Goal: Transaction & Acquisition: Purchase product/service

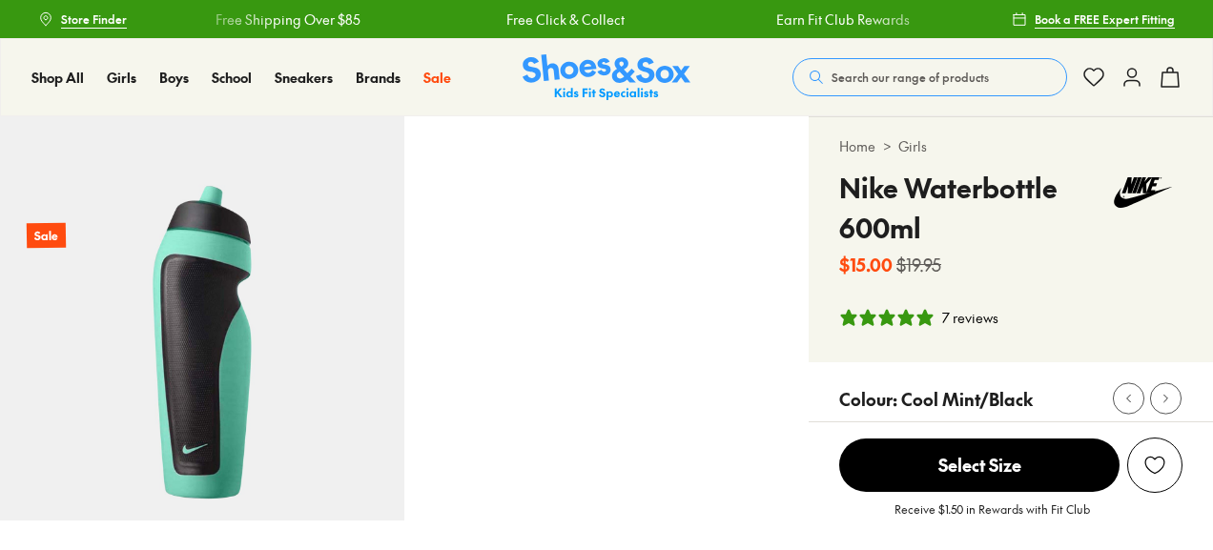
select select "*"
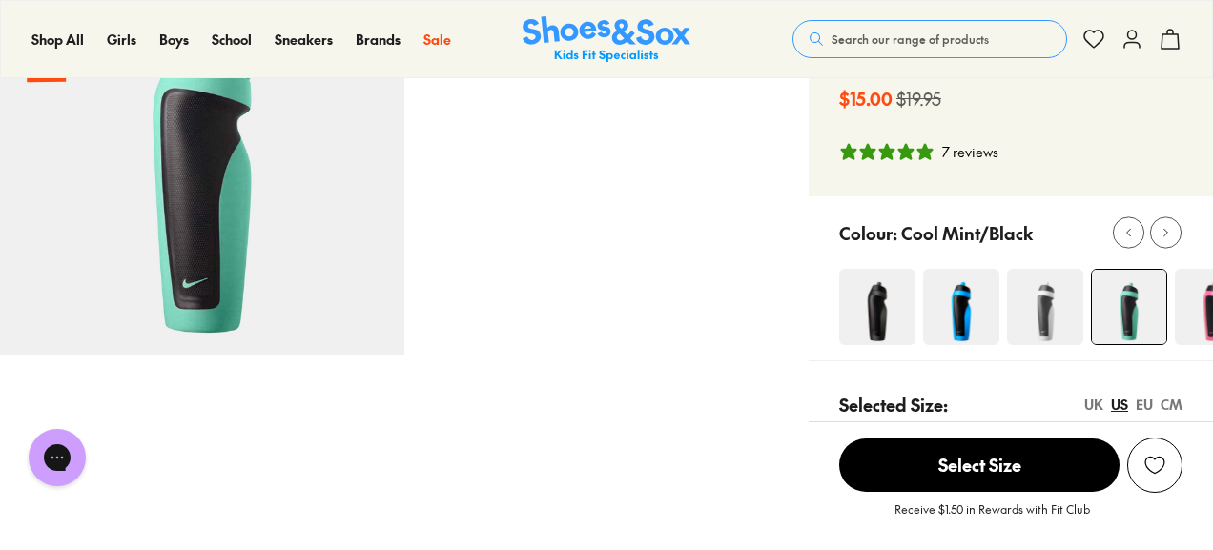
scroll to position [166, 0]
click at [1173, 238] on div at bounding box center [1166, 233] width 20 height 20
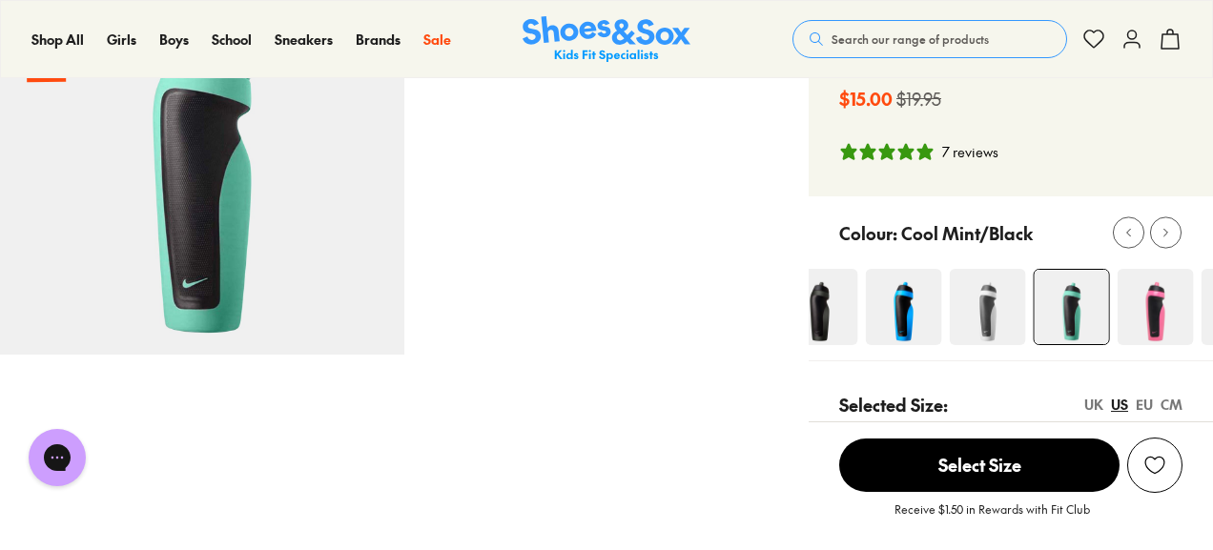
click at [1173, 238] on div at bounding box center [1166, 233] width 20 height 20
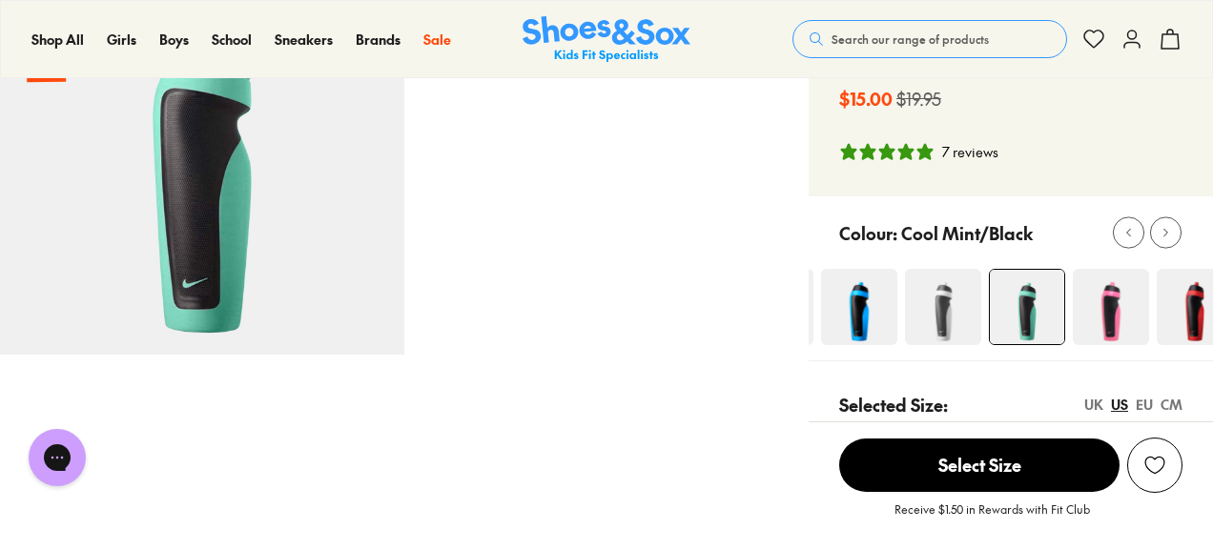
click at [1173, 238] on div at bounding box center [1166, 233] width 20 height 20
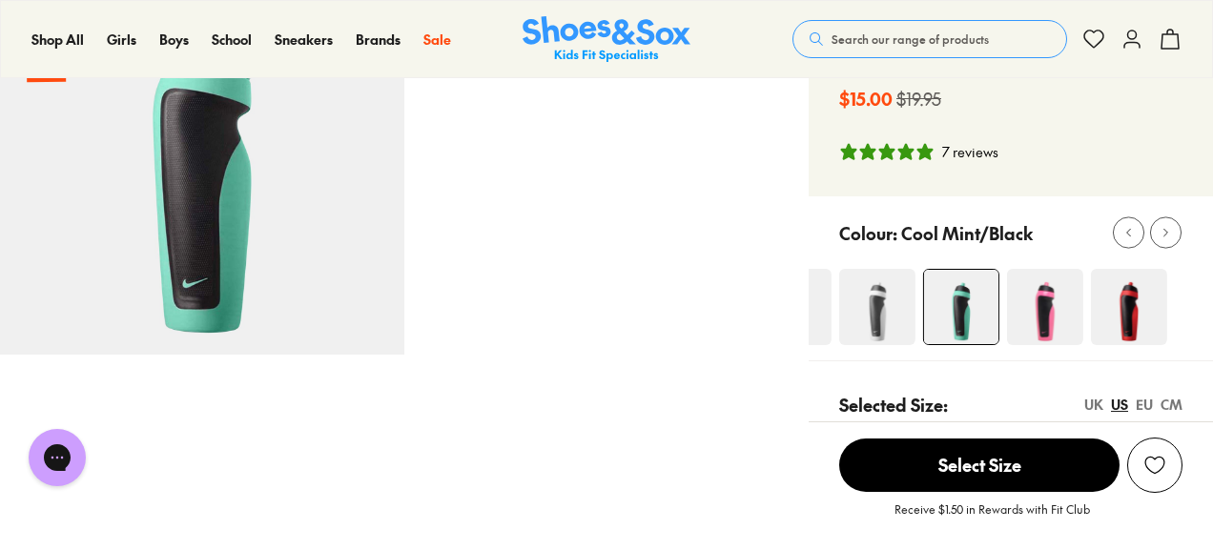
click at [1173, 238] on div at bounding box center [1166, 233] width 20 height 20
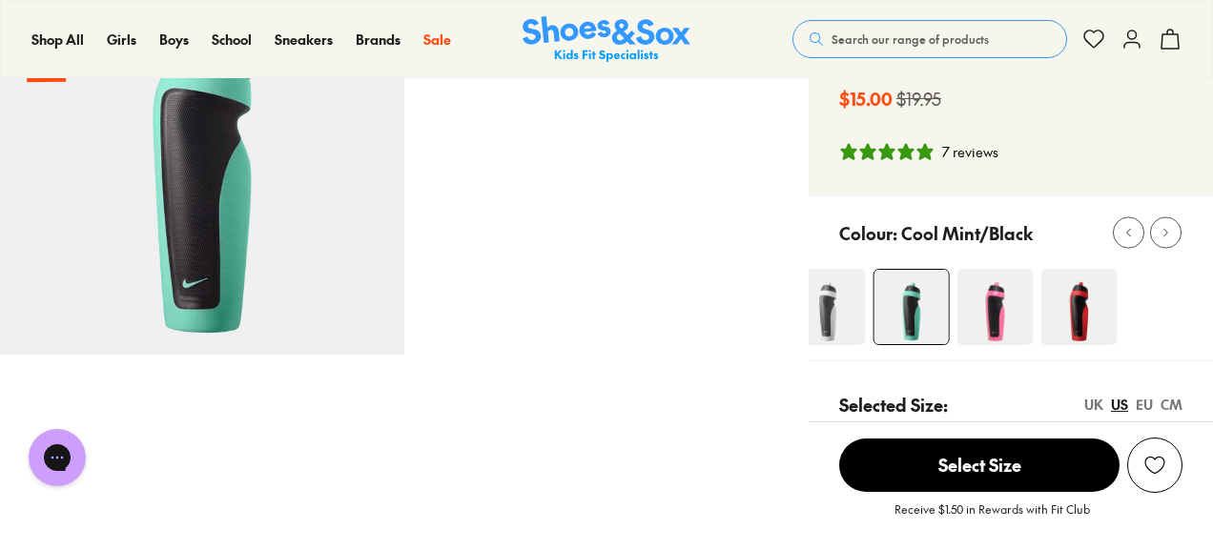
click at [1173, 238] on div "Close dialog Join the FREE Fit Club & Get 10% Back Sign up to join our FREE Fit…" at bounding box center [606, 275] width 1213 height 550
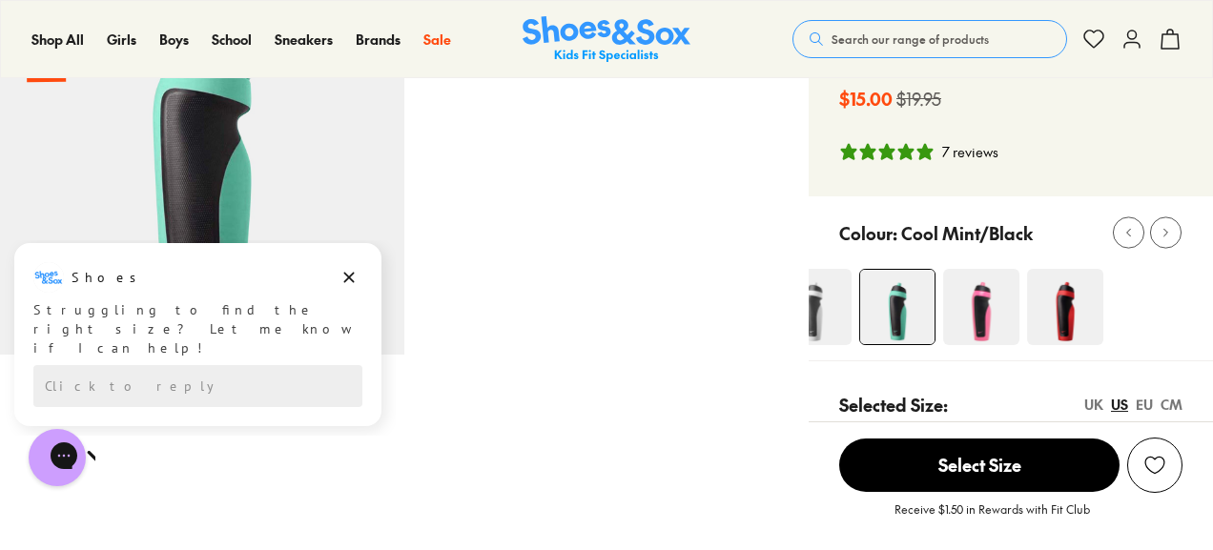
click at [1129, 232] on icon at bounding box center [1129, 233] width 14 height 14
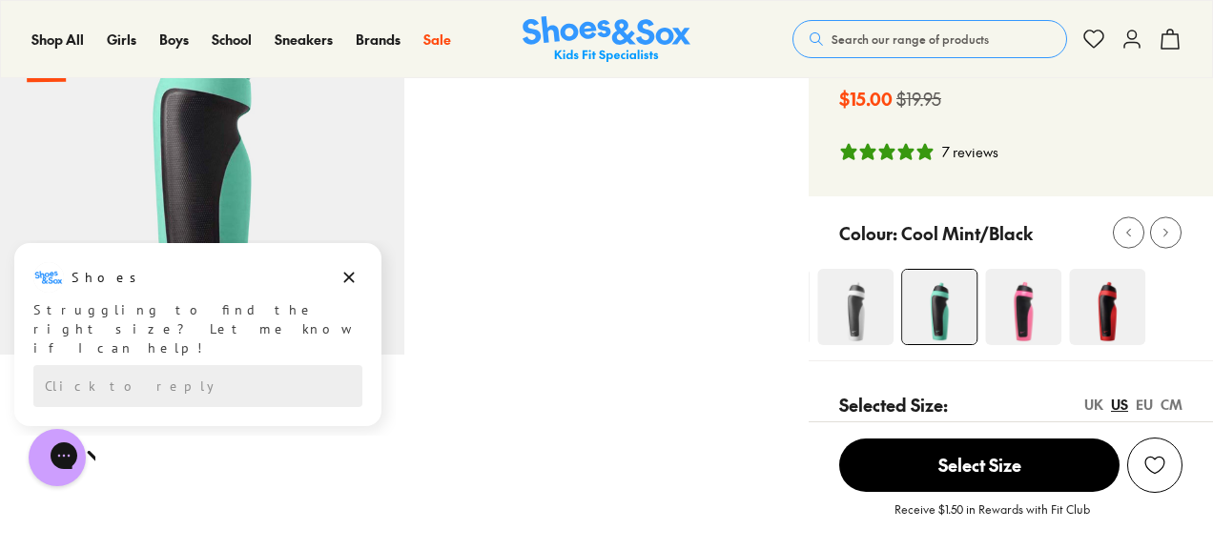
click at [1129, 232] on icon at bounding box center [1129, 233] width 14 height 14
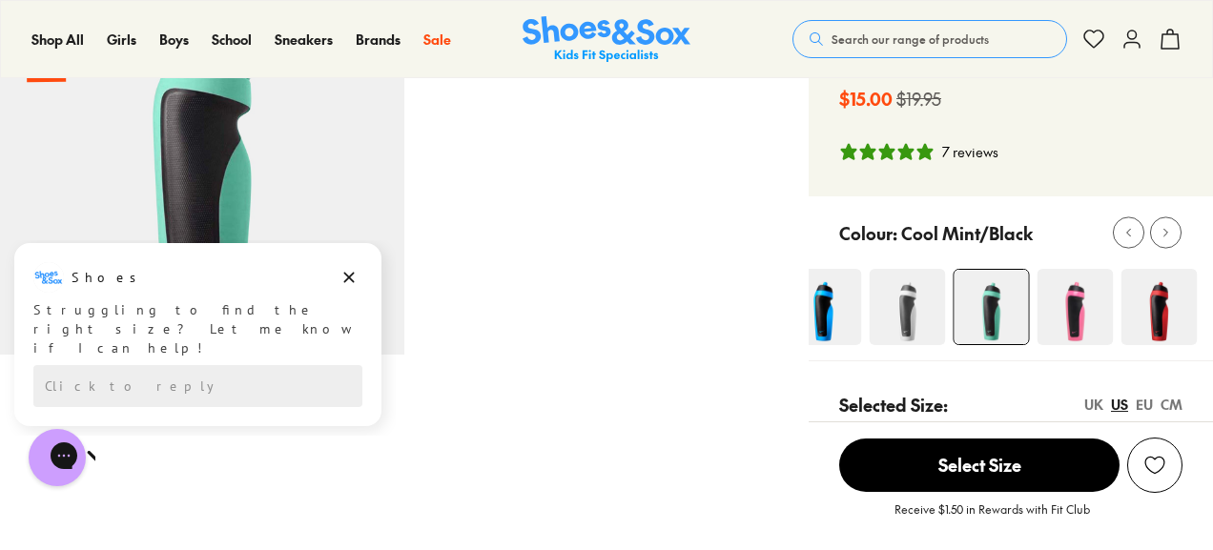
click at [1129, 232] on icon at bounding box center [1129, 233] width 14 height 14
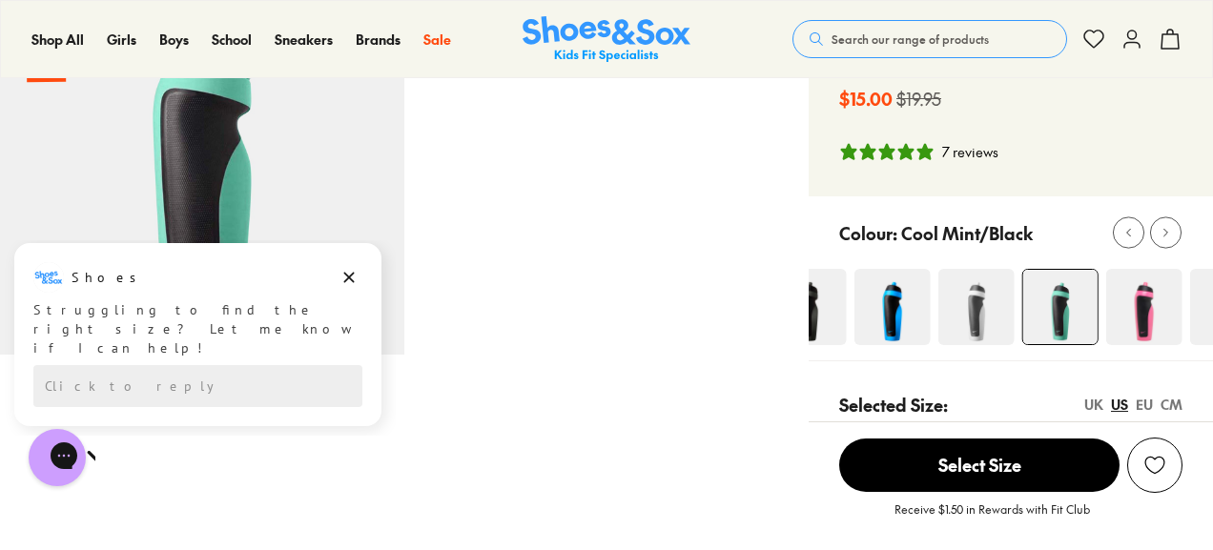
click at [1129, 232] on icon at bounding box center [1129, 233] width 14 height 14
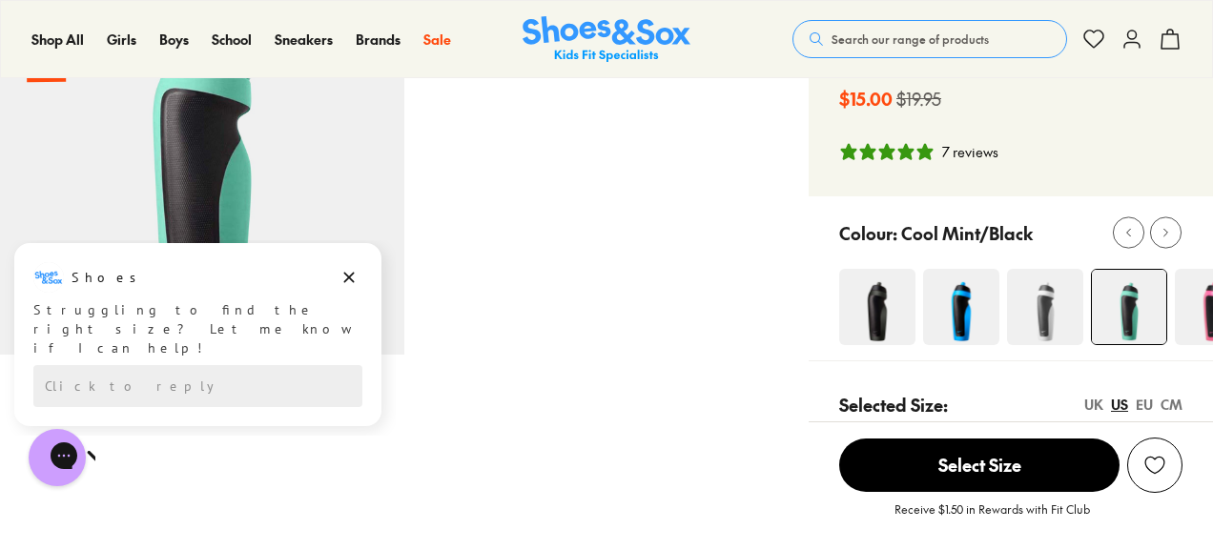
click at [966, 310] on img at bounding box center [961, 307] width 76 height 76
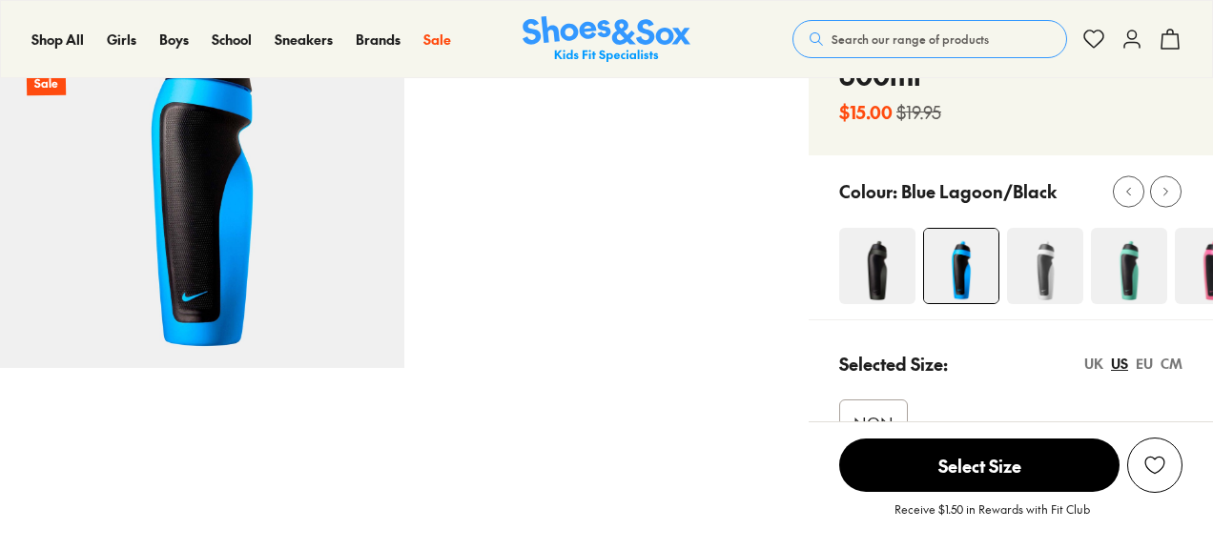
scroll to position [152, 0]
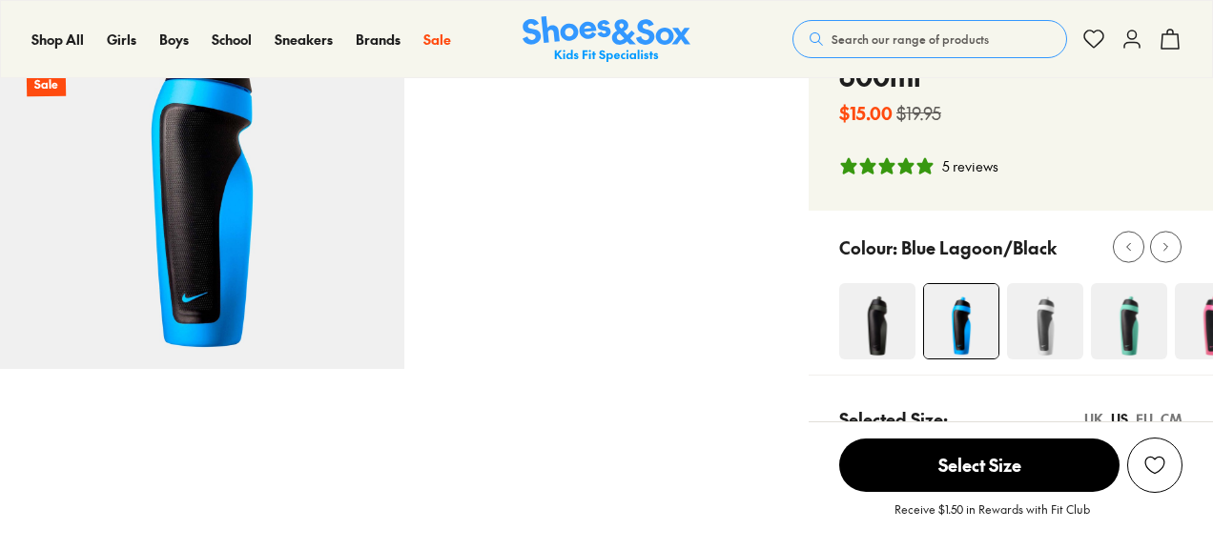
select select "*"
click at [1167, 247] on use at bounding box center [1167, 247] width 4 height 8
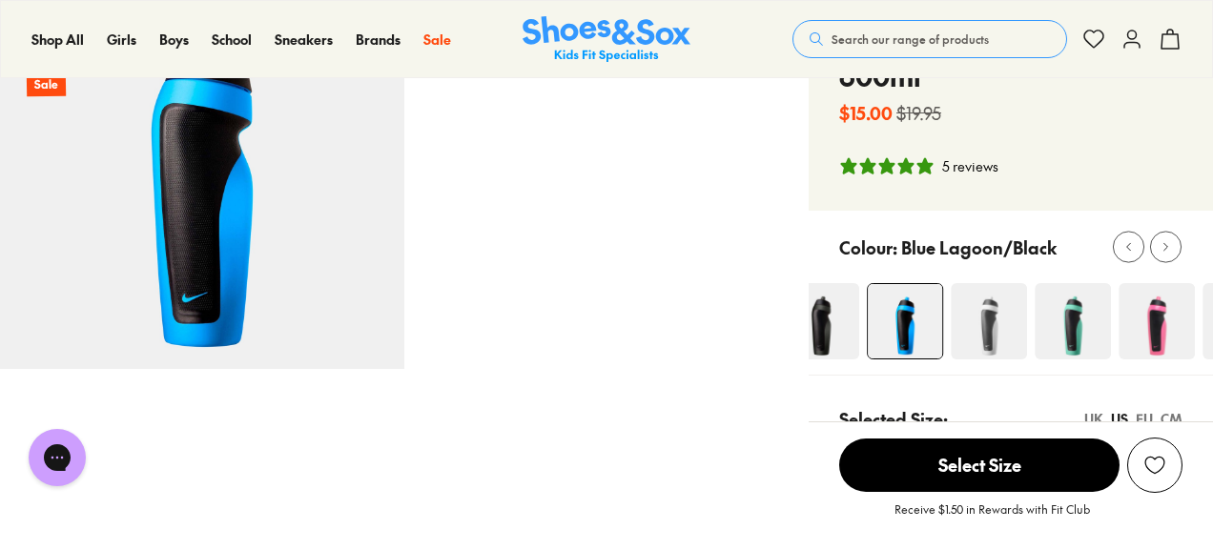
click at [1167, 247] on use at bounding box center [1167, 247] width 4 height 8
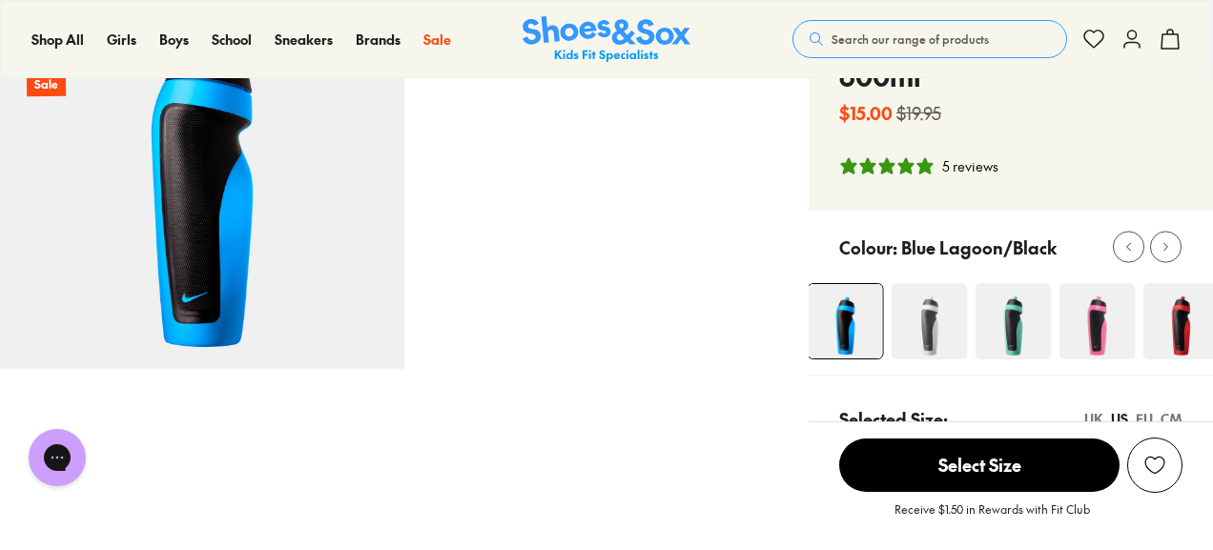
click at [1187, 316] on img at bounding box center [1182, 321] width 76 height 76
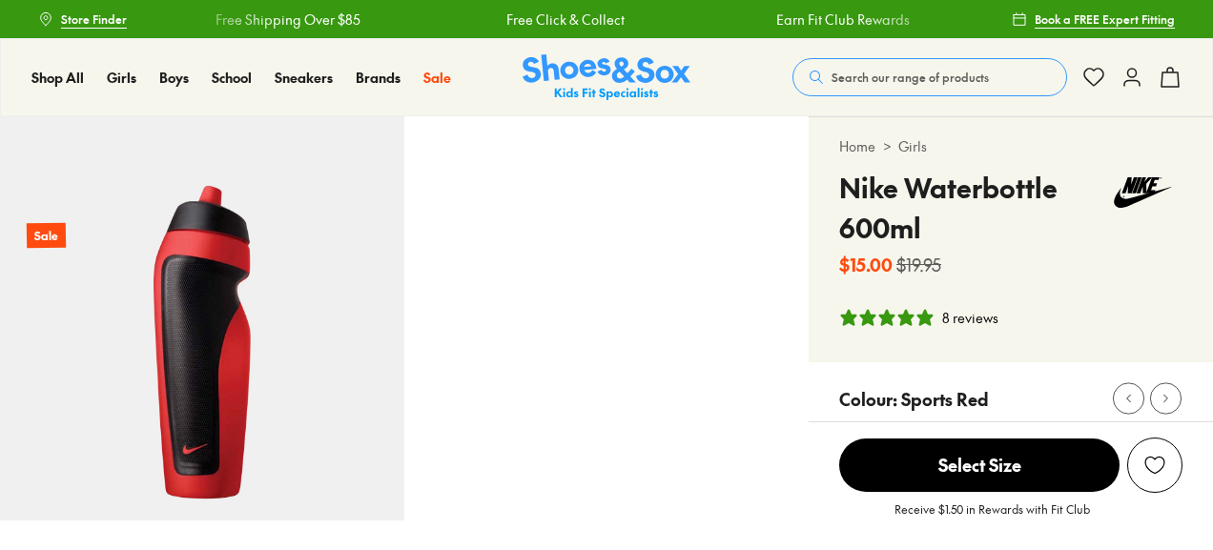
select select "*"
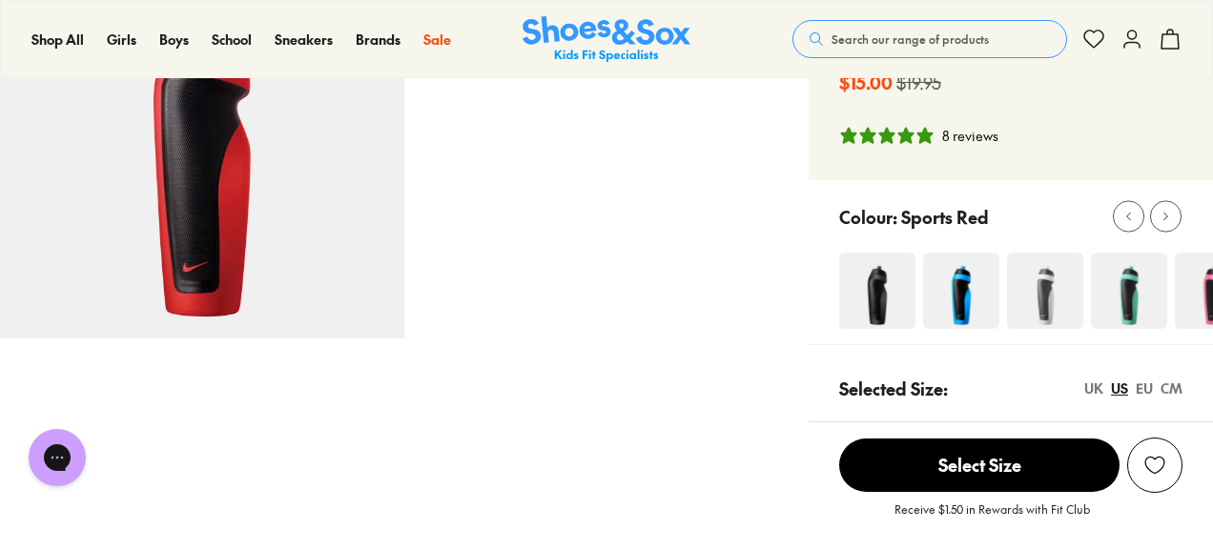
scroll to position [216, 0]
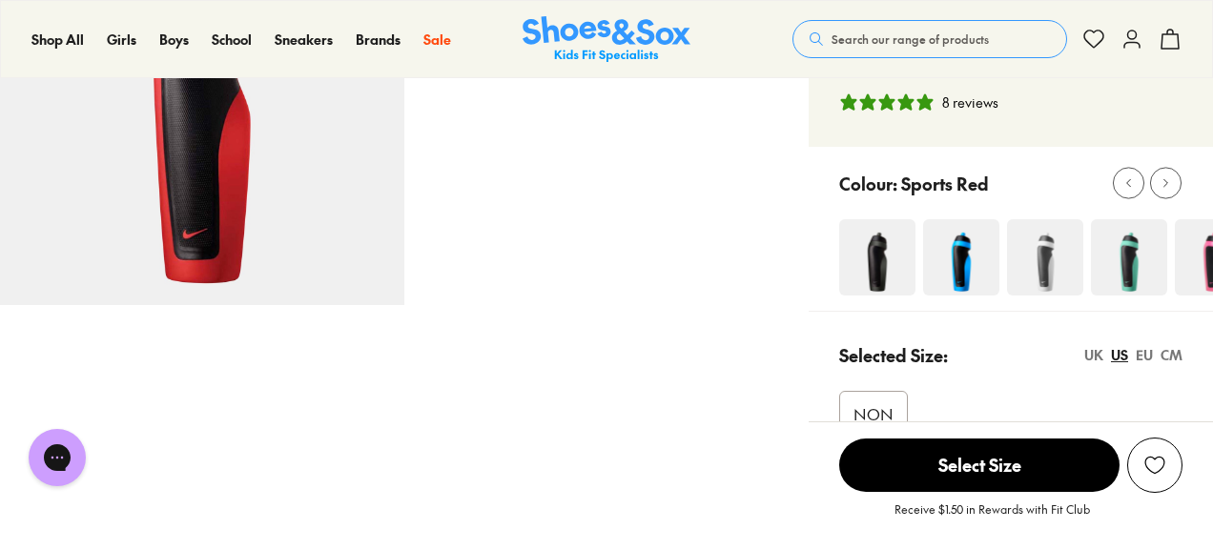
click at [975, 268] on img at bounding box center [961, 257] width 76 height 76
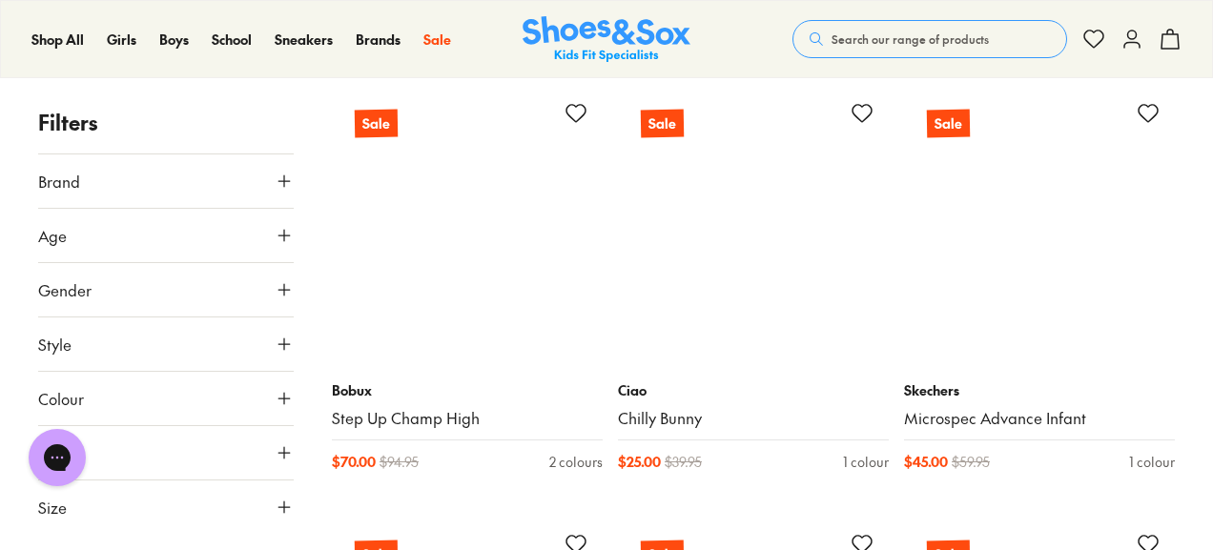
scroll to position [8510, 0]
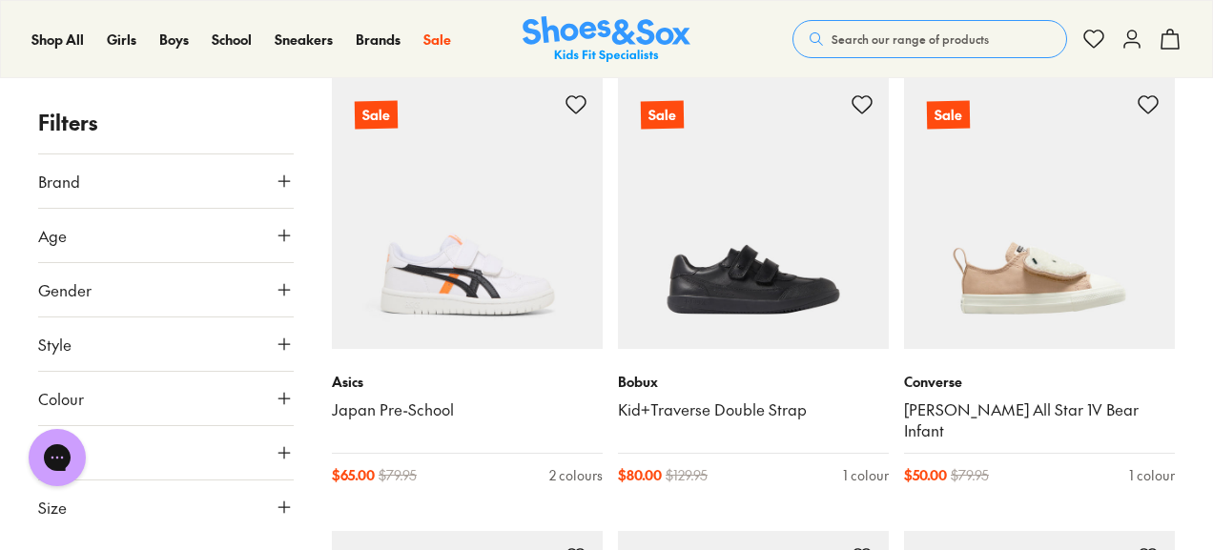
scroll to position [13272, 0]
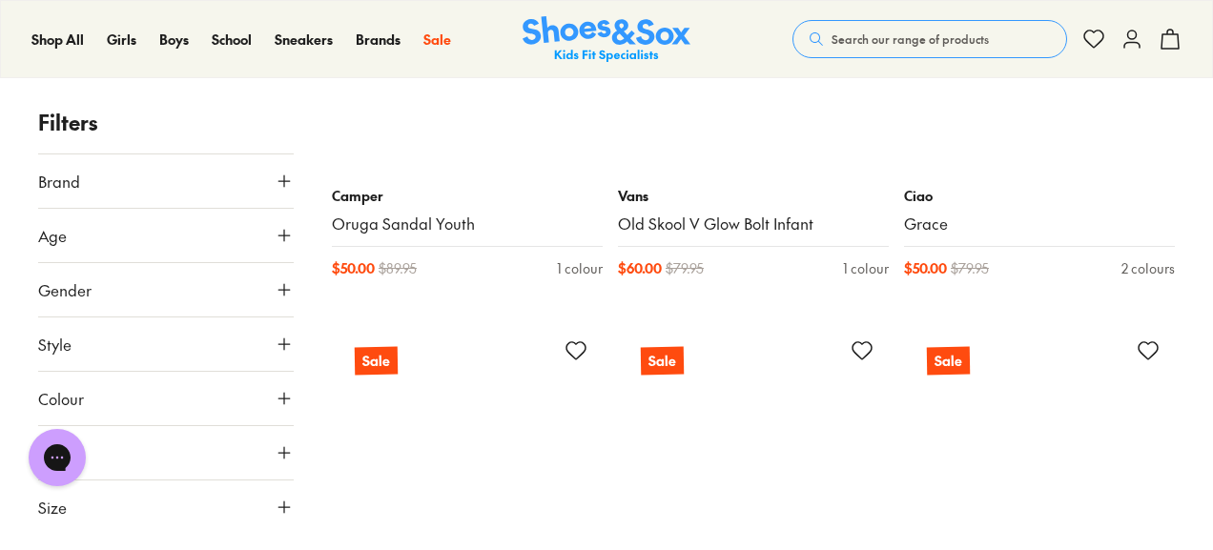
scroll to position [15217, 0]
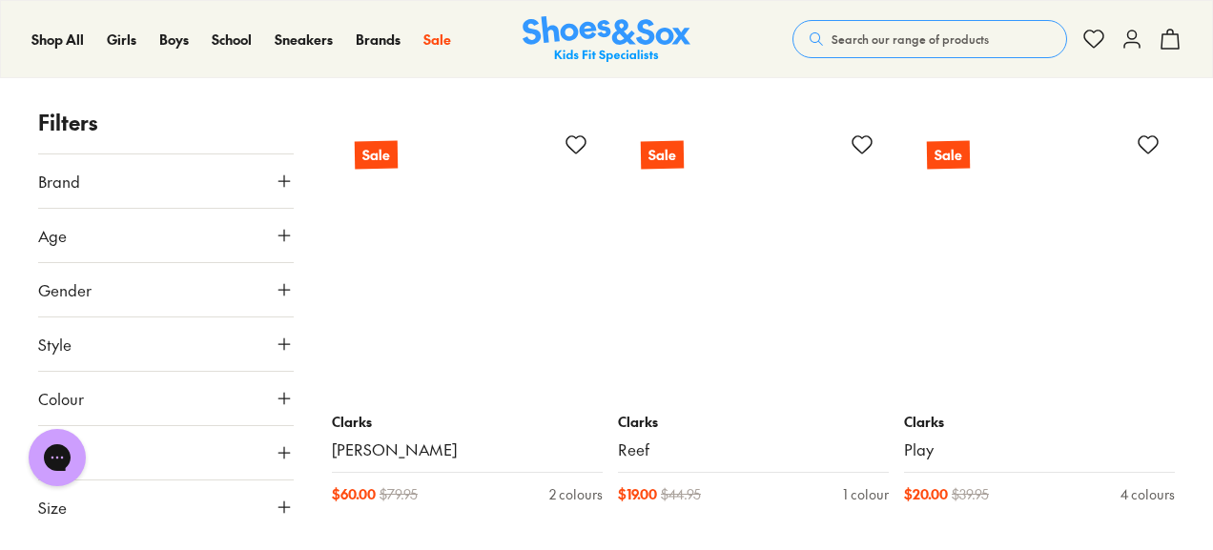
scroll to position [27097, 0]
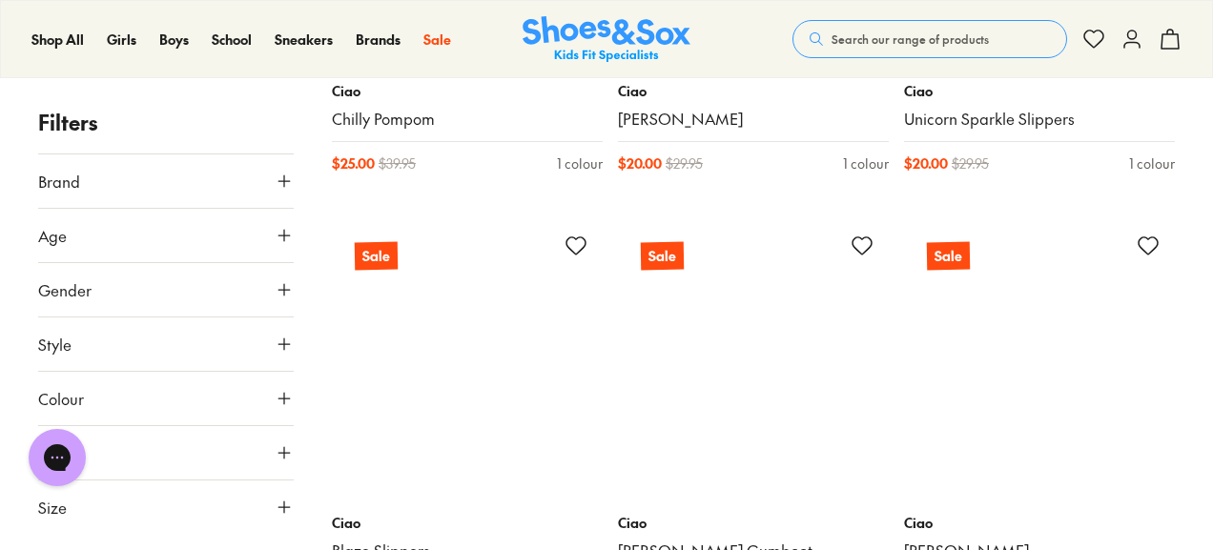
scroll to position [36584, 0]
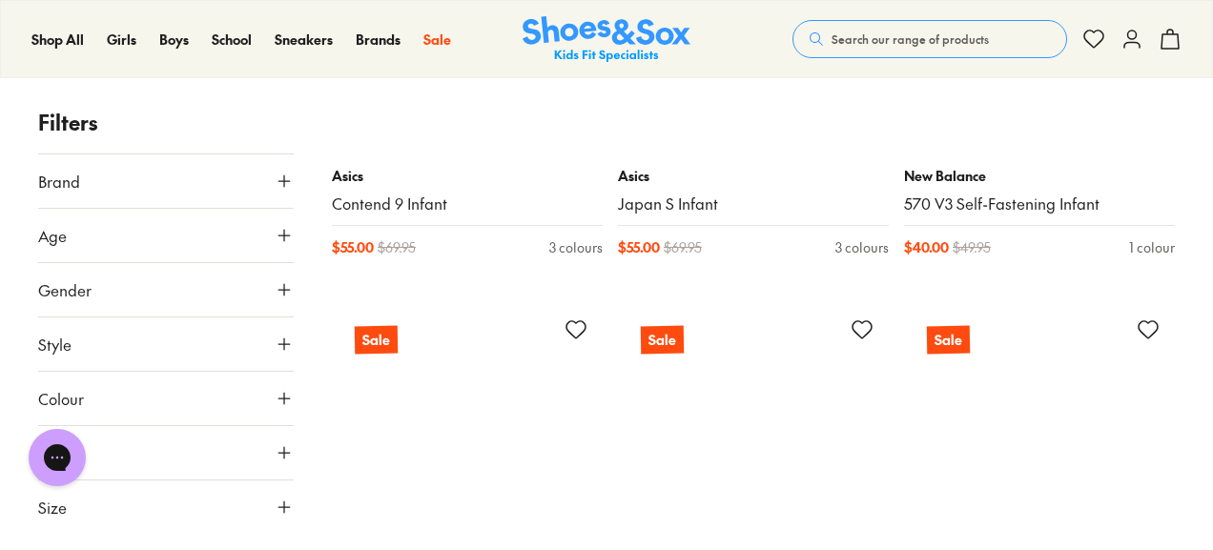
scroll to position [38701, 0]
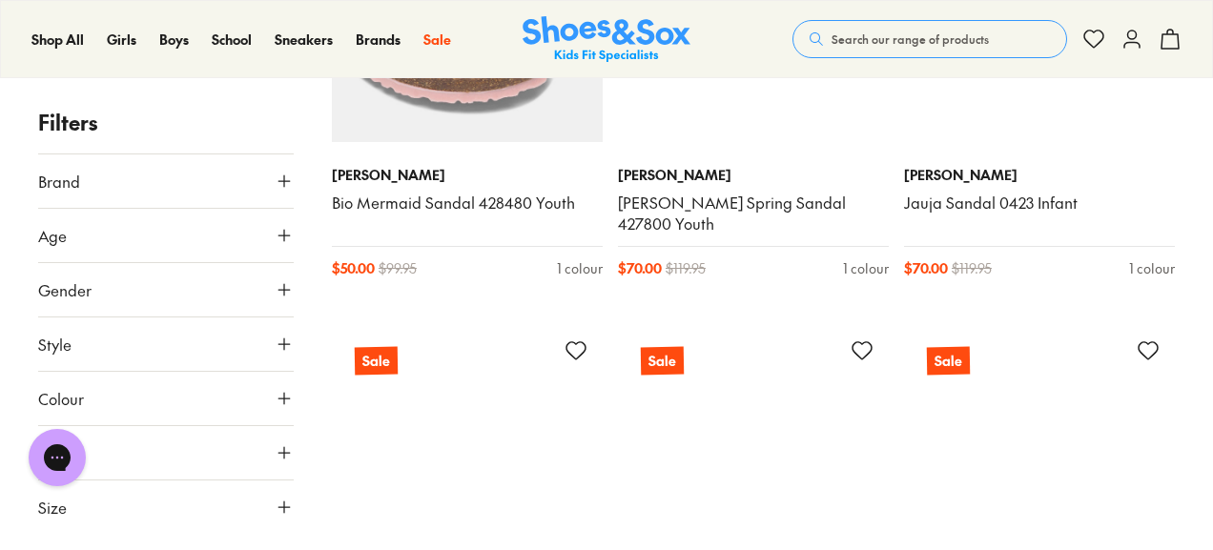
scroll to position [42203, 0]
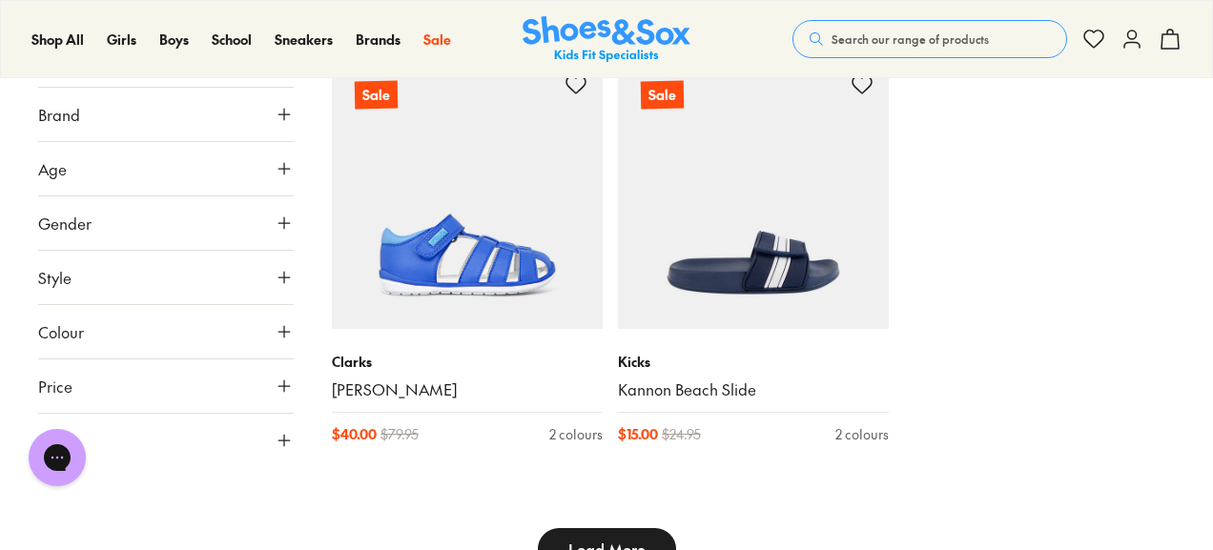
scroll to position [46374, 0]
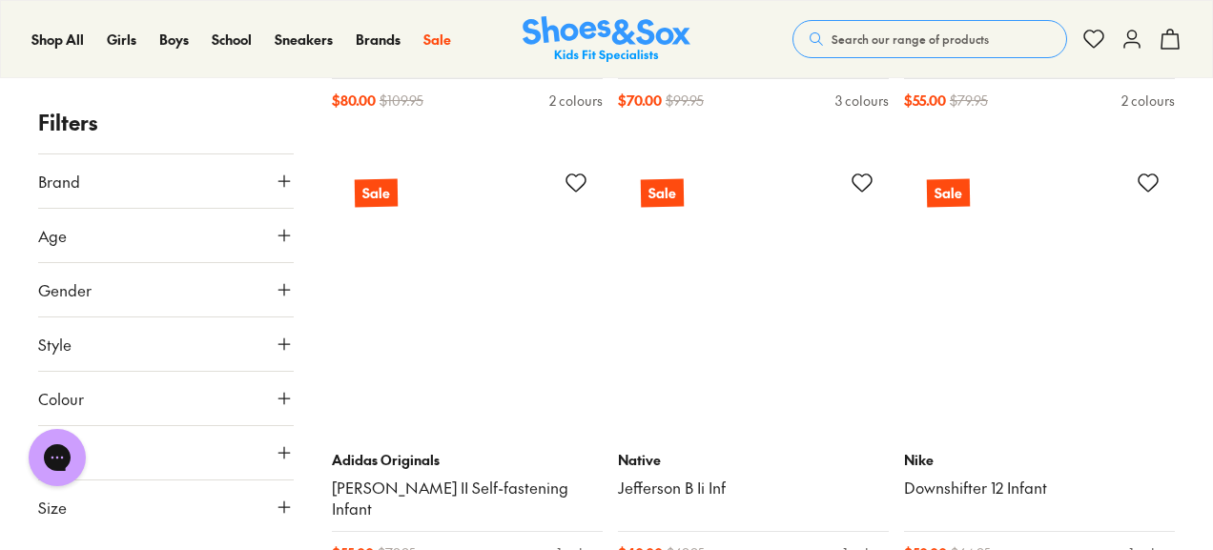
scroll to position [54917, 0]
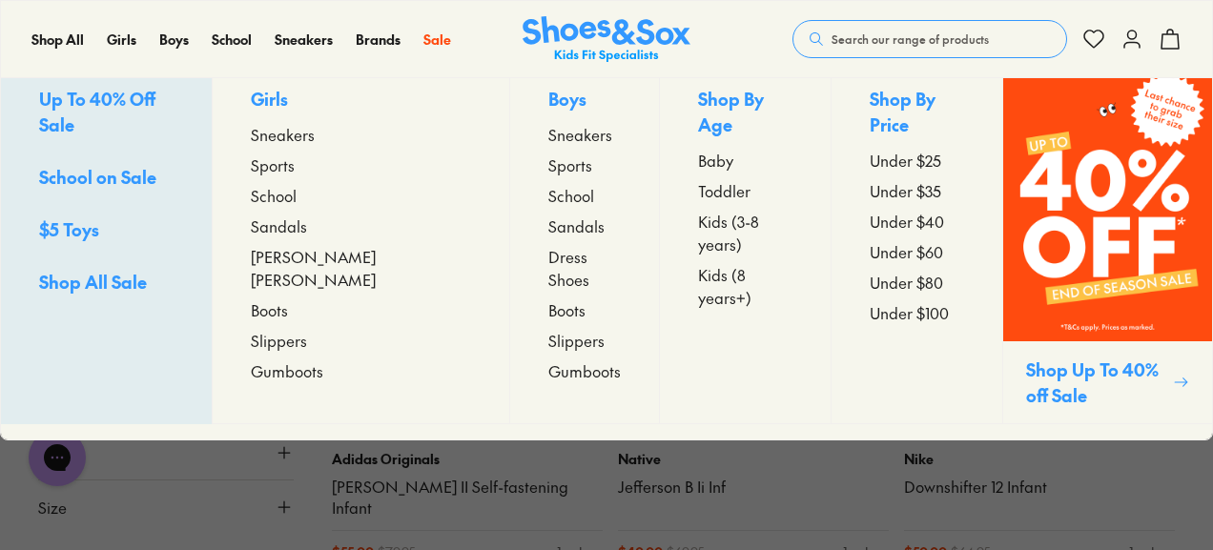
click at [698, 263] on span "Kids (8 years+)" at bounding box center [745, 286] width 94 height 46
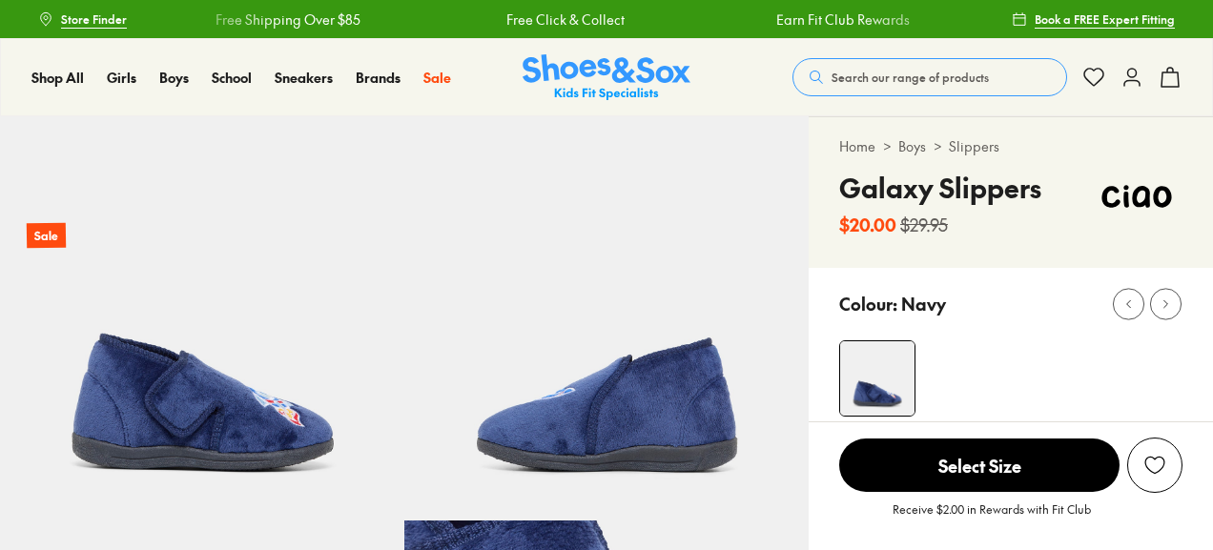
select select "*"
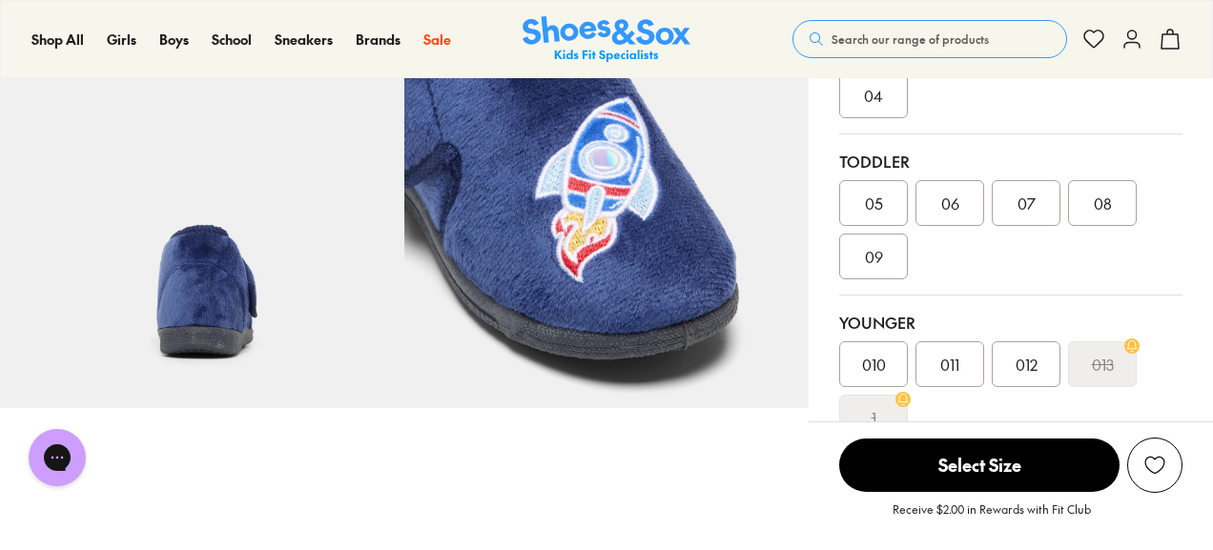
scroll to position [528, 0]
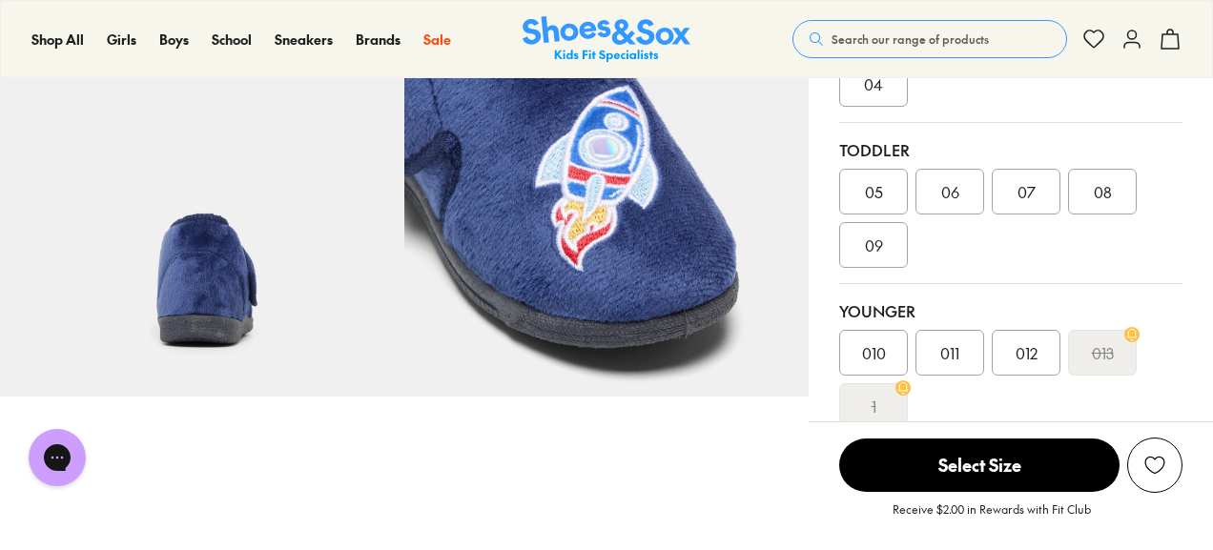
click at [1095, 197] on span "08" at bounding box center [1103, 191] width 18 height 23
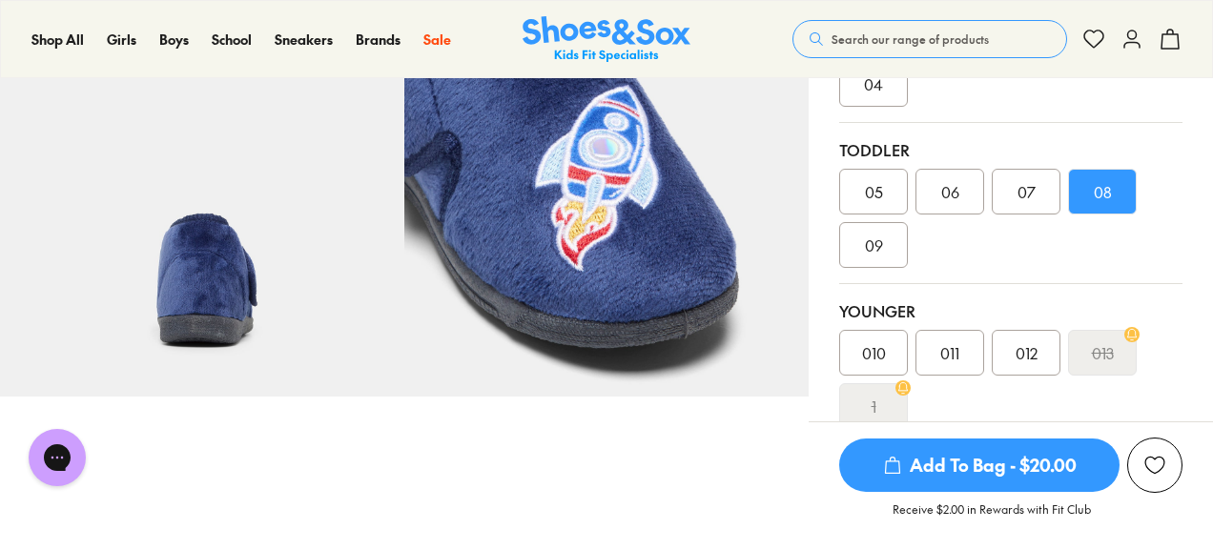
click at [950, 477] on span "Add To Bag - $20.00" at bounding box center [979, 465] width 280 height 53
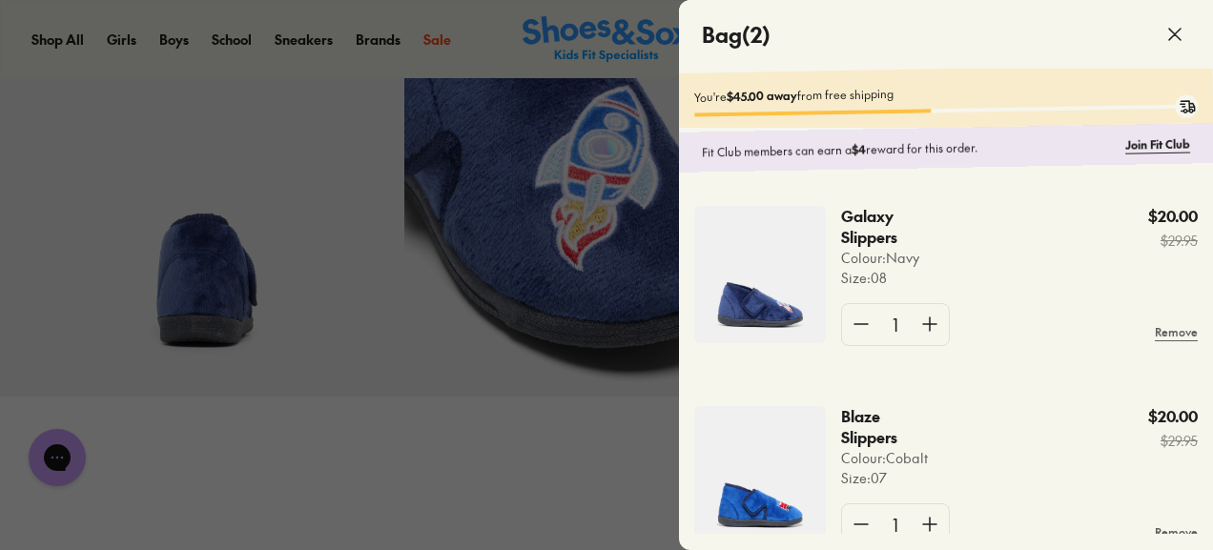
click at [527, 472] on div at bounding box center [606, 275] width 1213 height 550
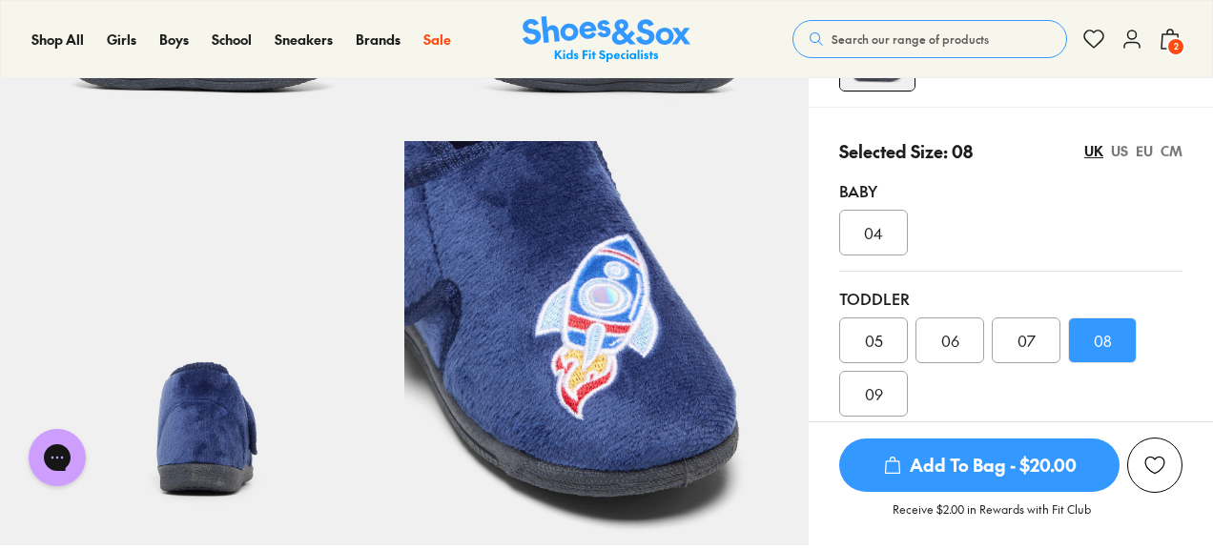
scroll to position [378, 0]
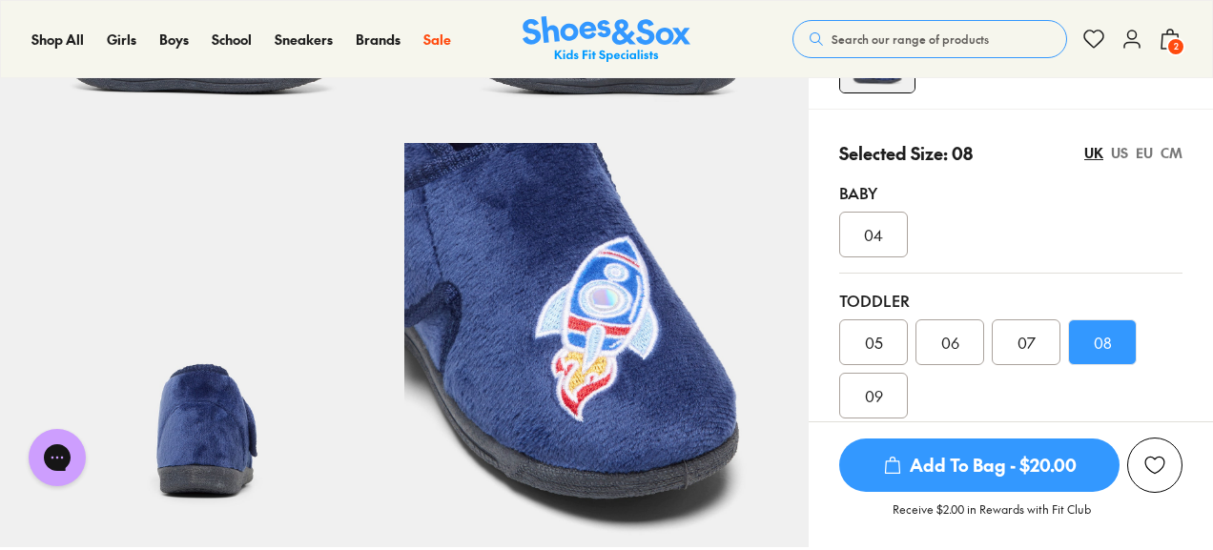
click at [1121, 153] on div "US" at bounding box center [1119, 153] width 17 height 20
click at [1015, 341] on div "08" at bounding box center [1026, 343] width 69 height 46
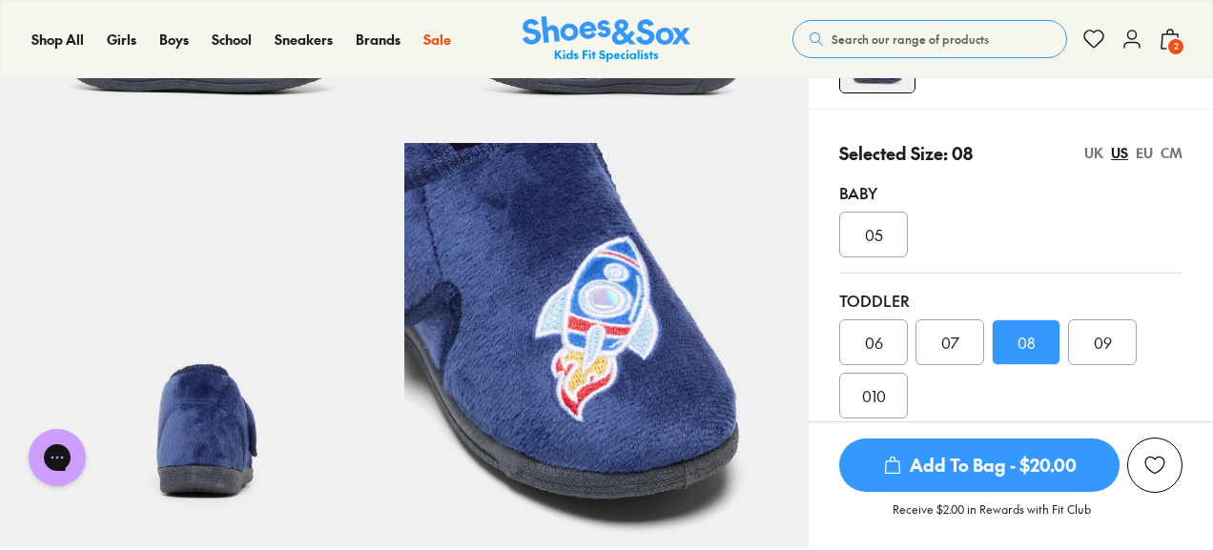
click at [914, 472] on span "Add To Bag - $20.00" at bounding box center [979, 465] width 280 height 53
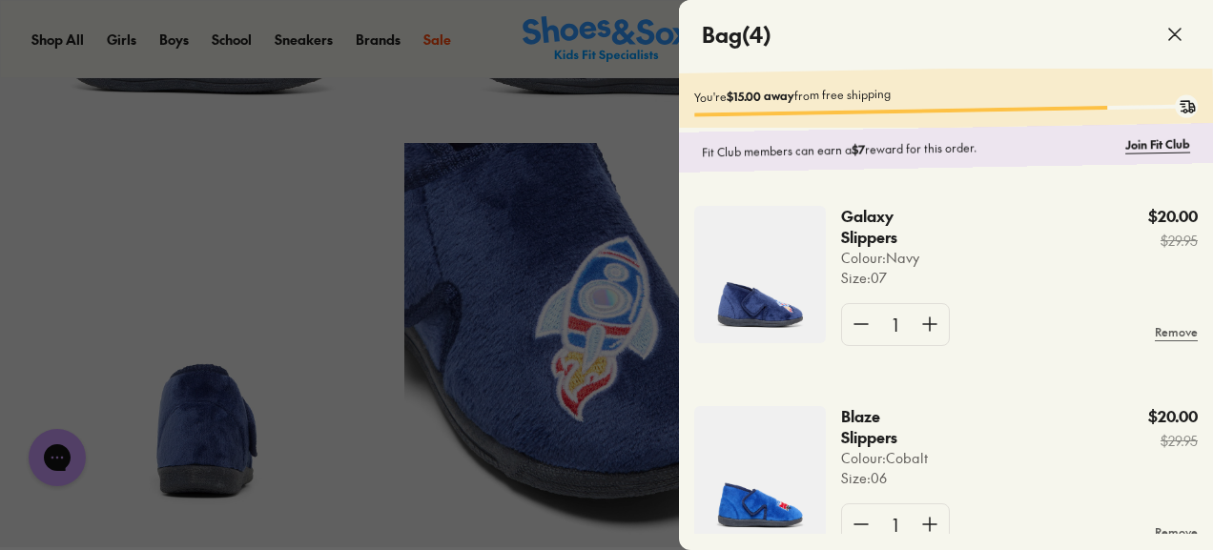
click at [1175, 33] on use at bounding box center [1174, 34] width 11 height 11
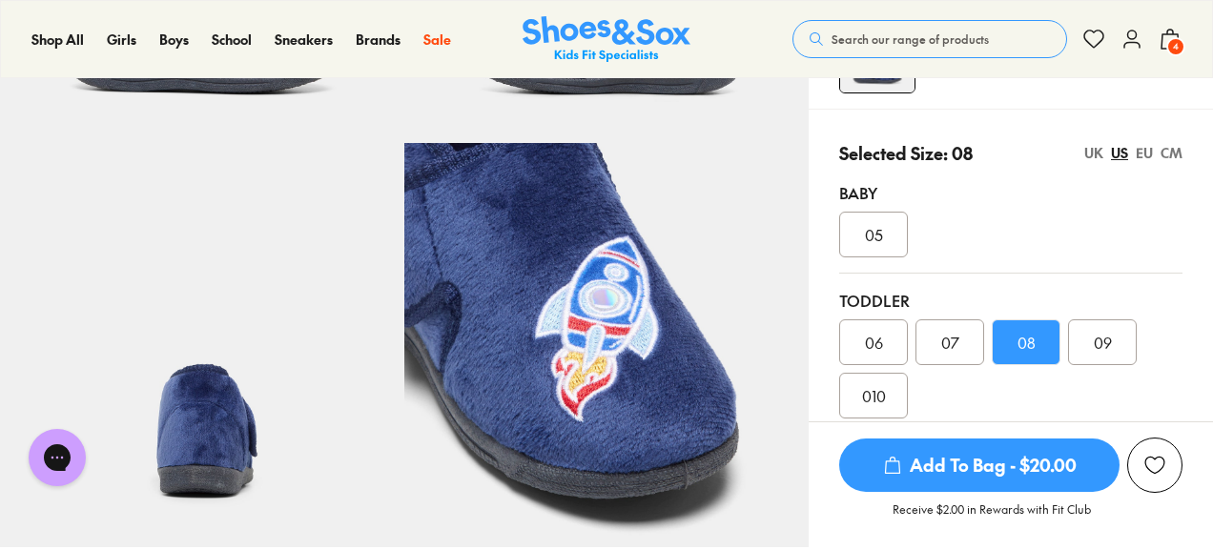
click at [1167, 35] on icon at bounding box center [1170, 39] width 23 height 23
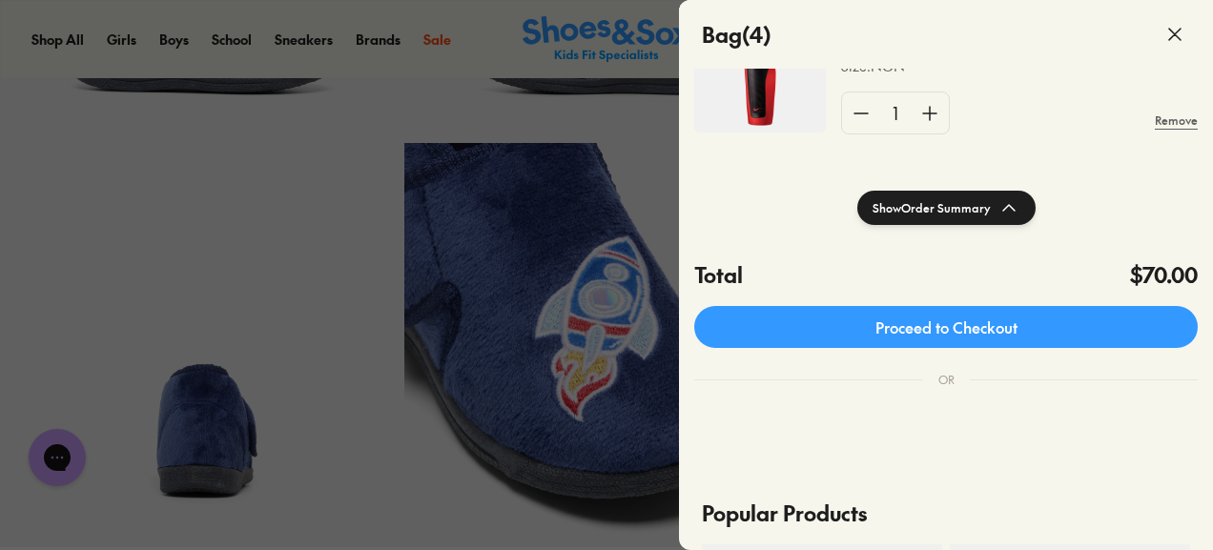
scroll to position [345, 0]
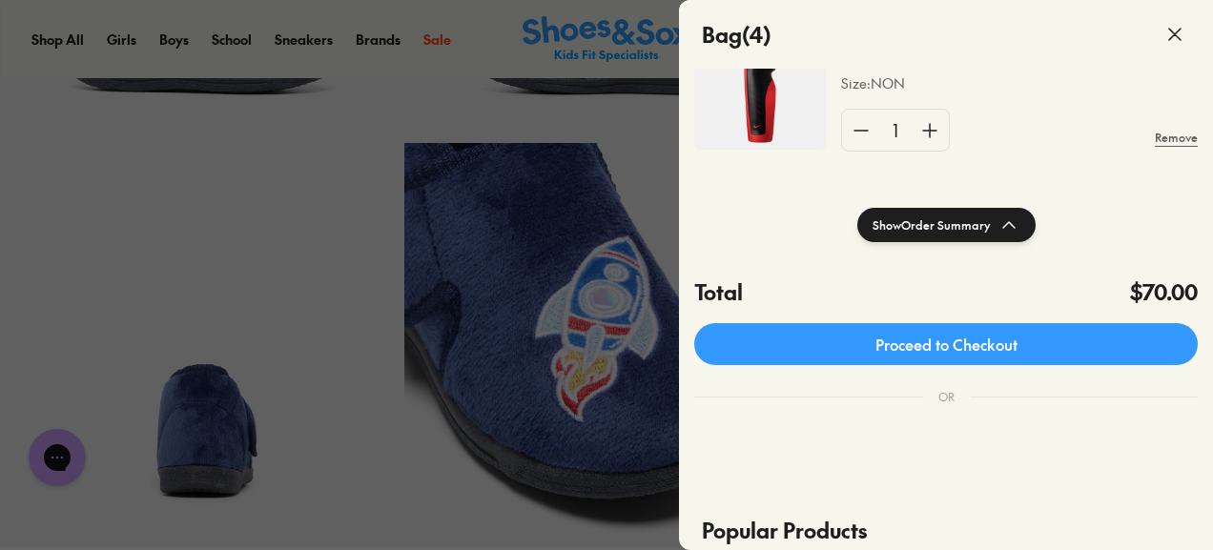
click at [963, 348] on link "Proceed to Checkout" at bounding box center [946, 344] width 504 height 42
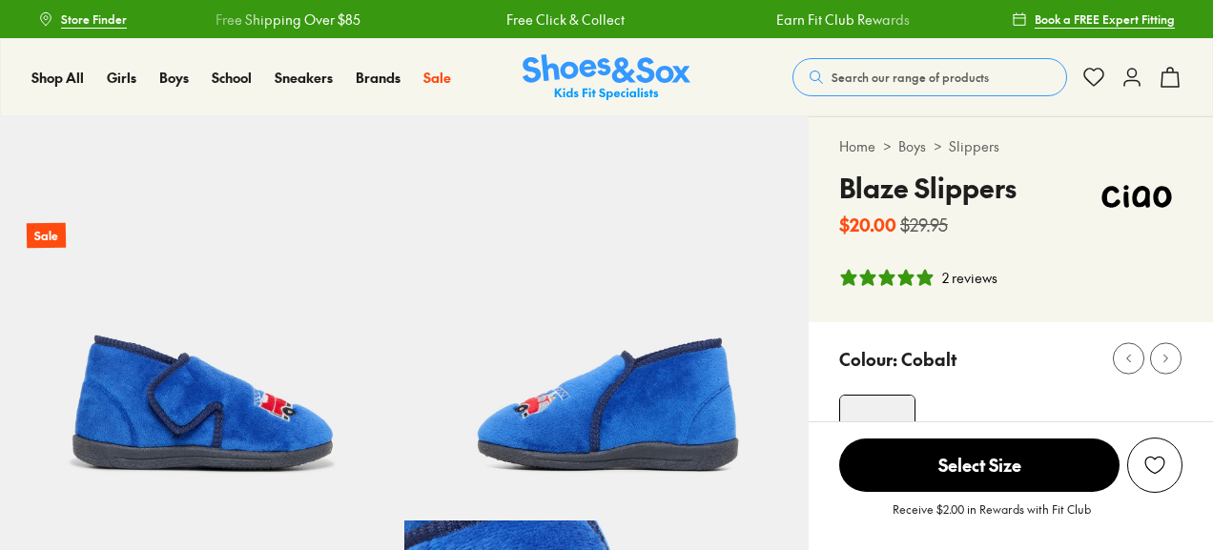
select select "*"
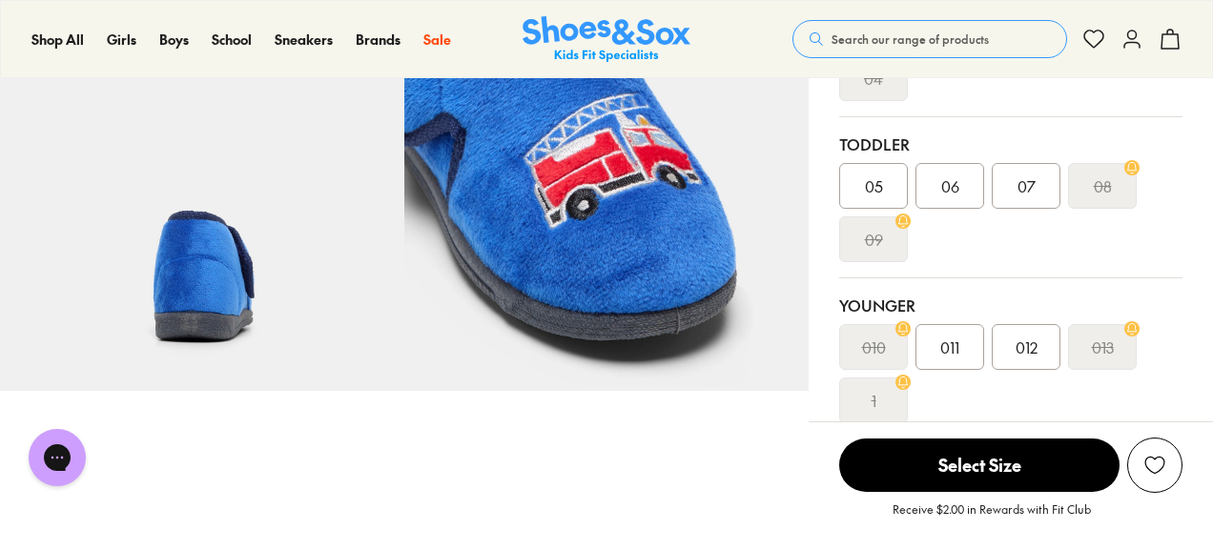
scroll to position [562, 0]
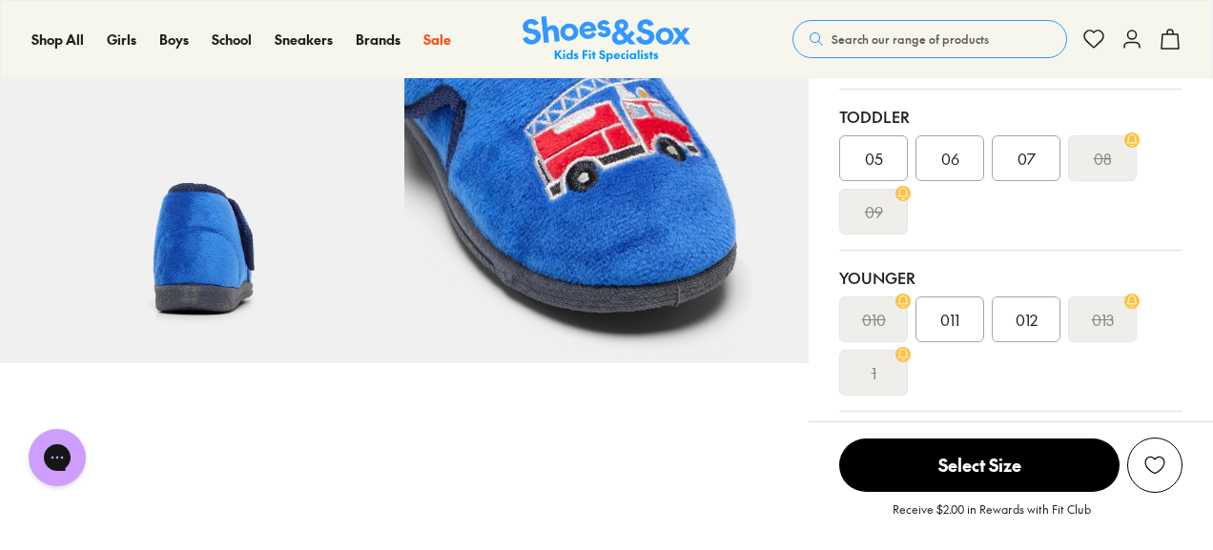
click at [1016, 155] on div "07" at bounding box center [1026, 158] width 69 height 46
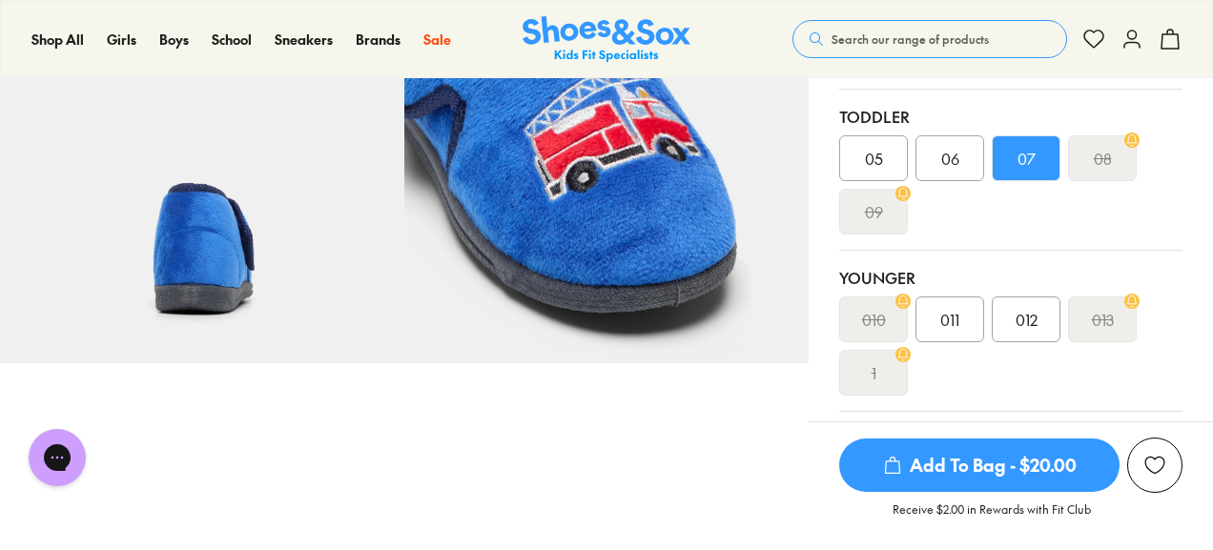
click at [930, 468] on span "Add To Bag - $20.00" at bounding box center [979, 465] width 280 height 53
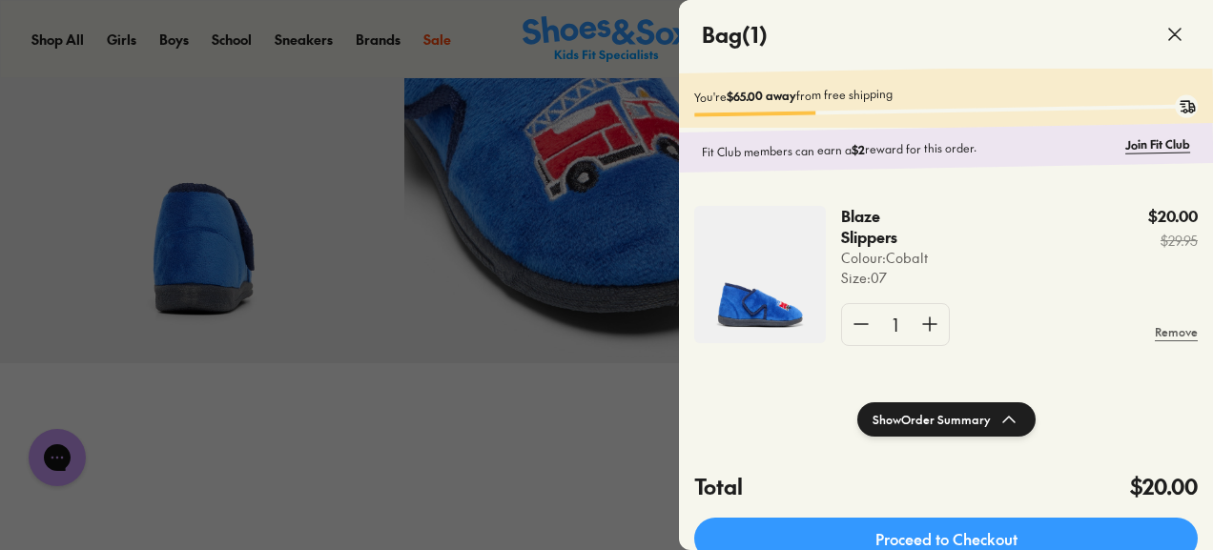
click at [1183, 31] on icon at bounding box center [1175, 34] width 23 height 23
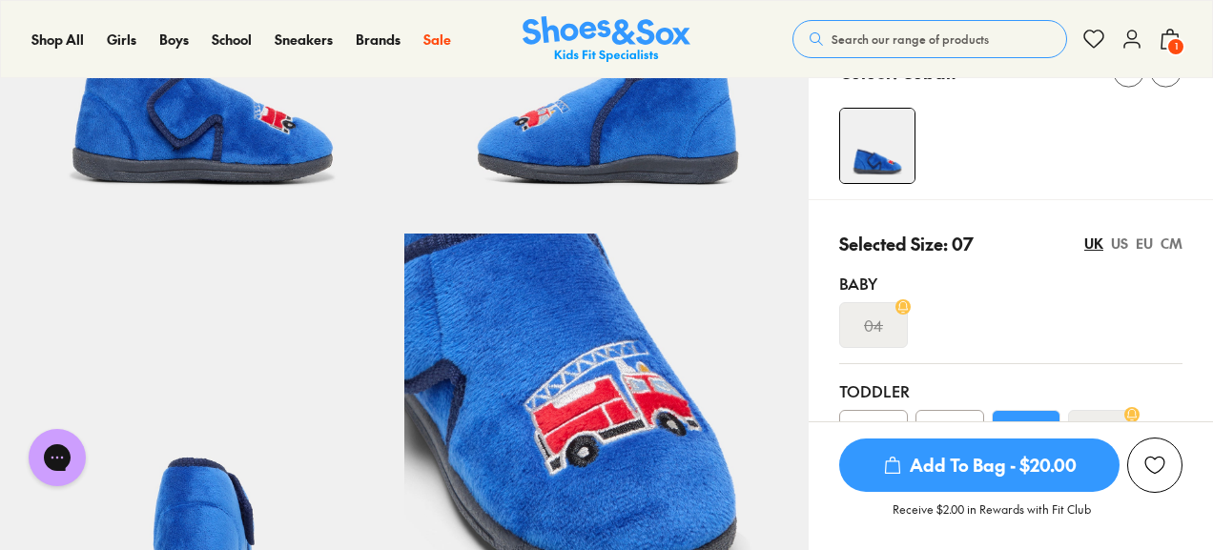
scroll to position [266, 0]
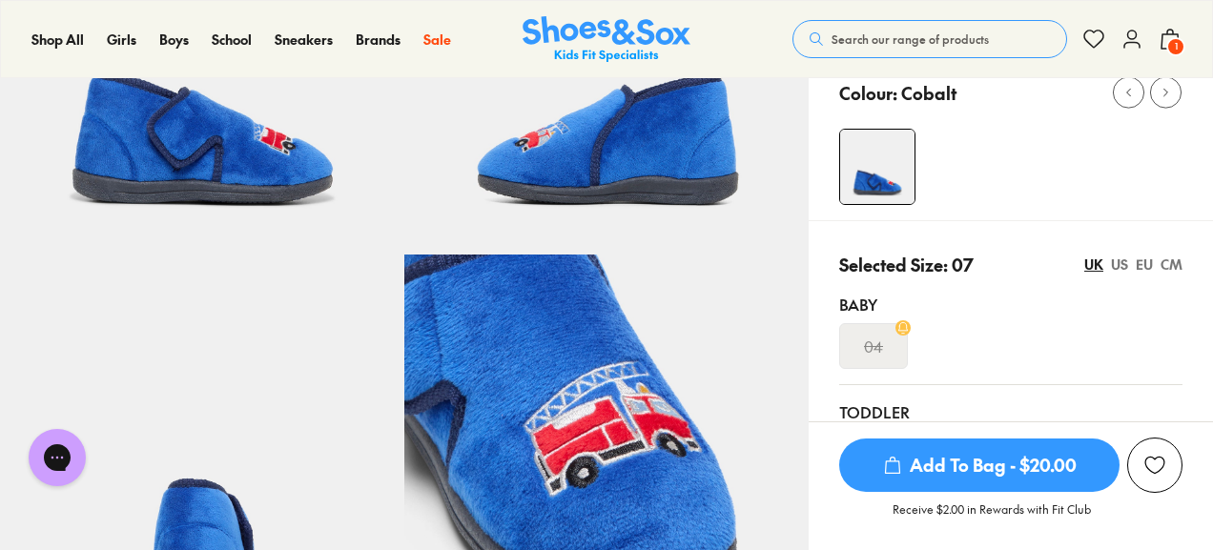
click at [1118, 262] on div "US" at bounding box center [1119, 265] width 17 height 20
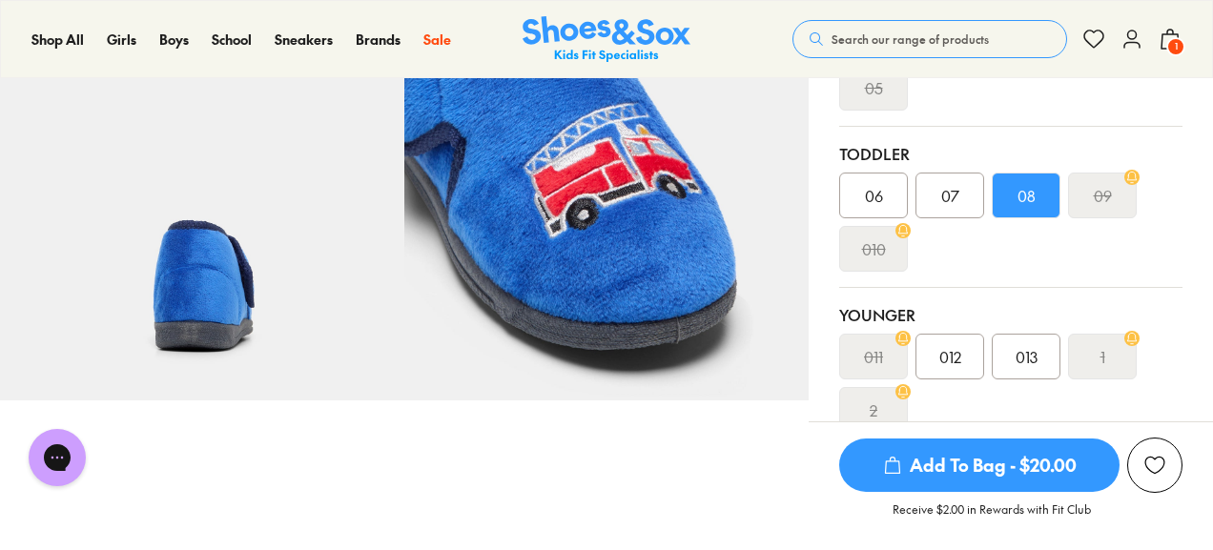
scroll to position [526, 0]
click at [948, 190] on span "07" at bounding box center [950, 194] width 18 height 23
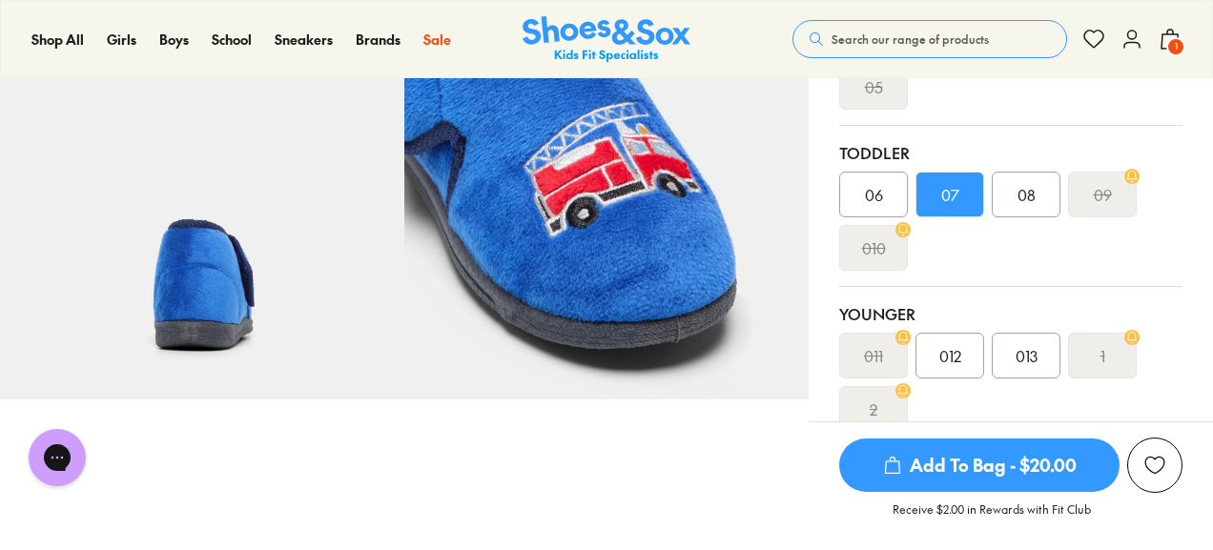
click at [932, 463] on span "Add To Bag - $20.00" at bounding box center [979, 465] width 280 height 53
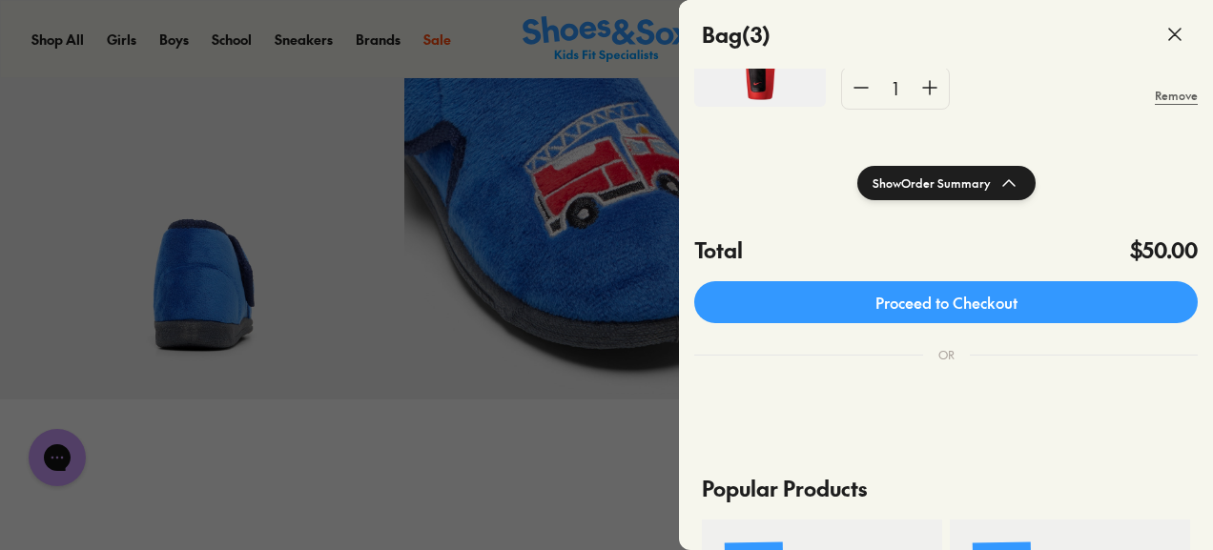
scroll to position [479, 0]
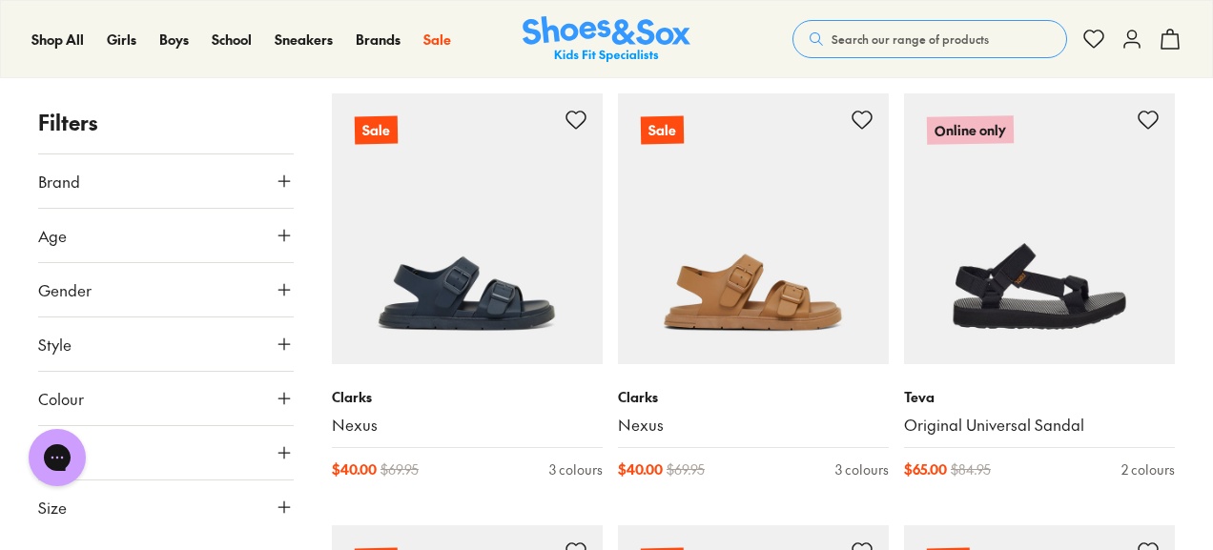
click at [88, 510] on button "Size" at bounding box center [166, 507] width 256 height 53
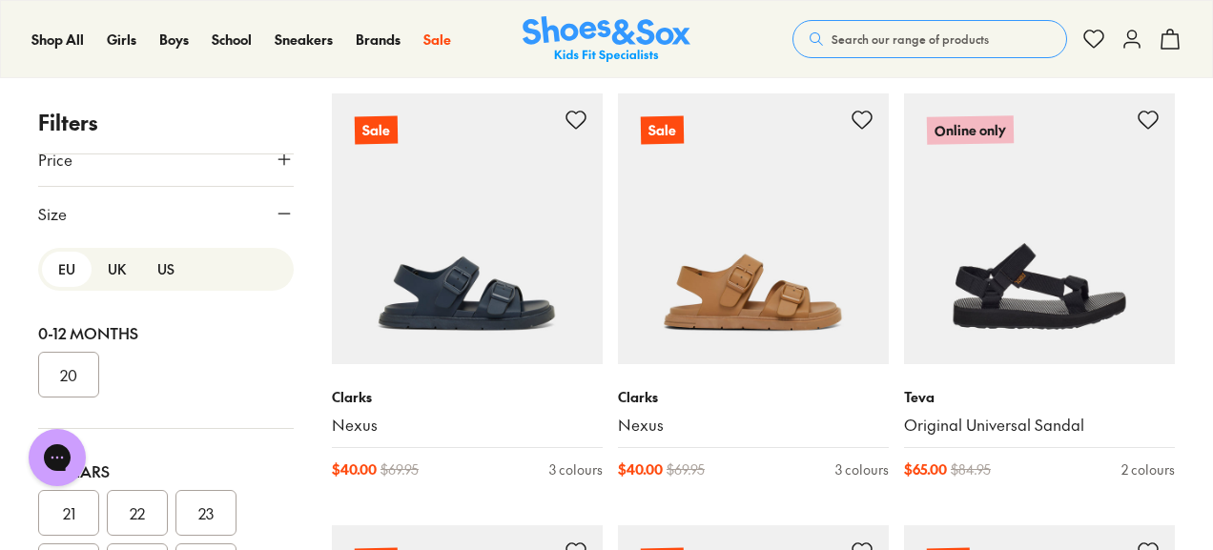
scroll to position [340, 0]
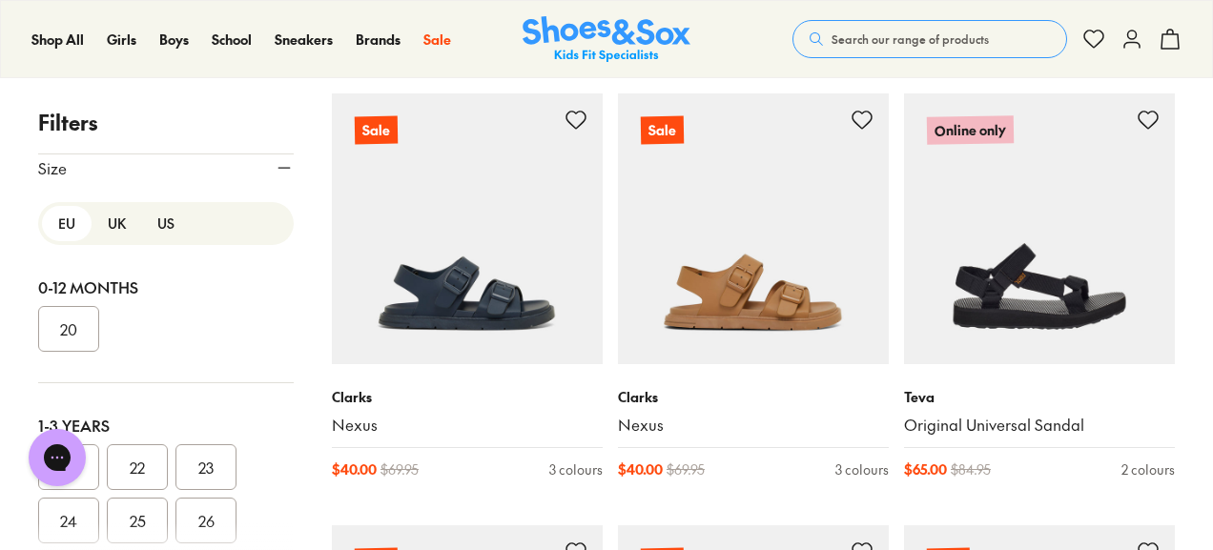
click at [158, 228] on button "US" at bounding box center [166, 223] width 50 height 35
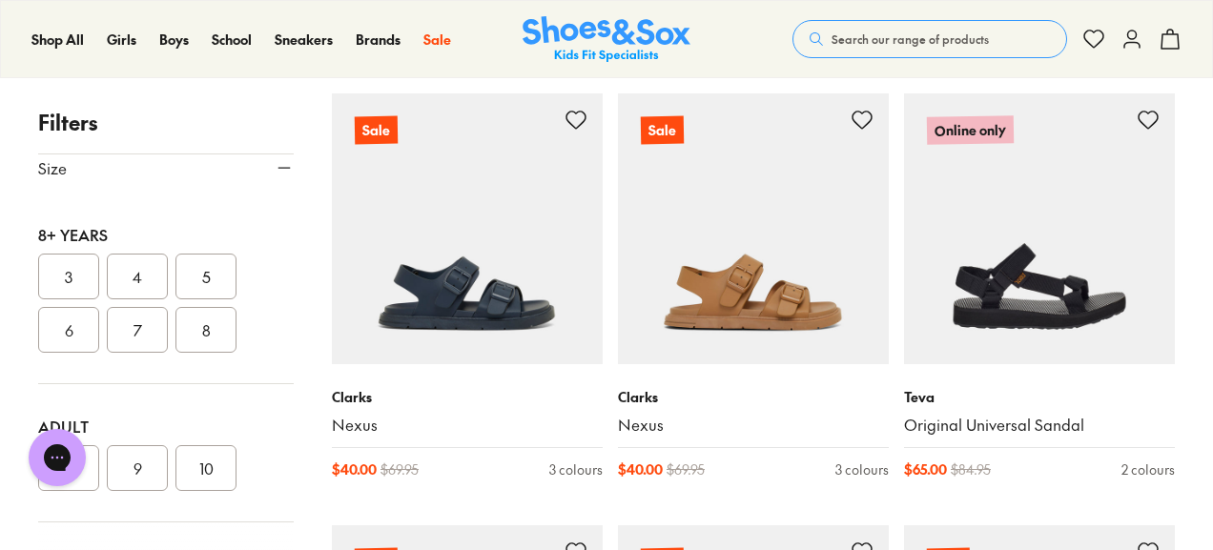
scroll to position [580, 0]
click at [84, 329] on button "6" at bounding box center [68, 324] width 61 height 46
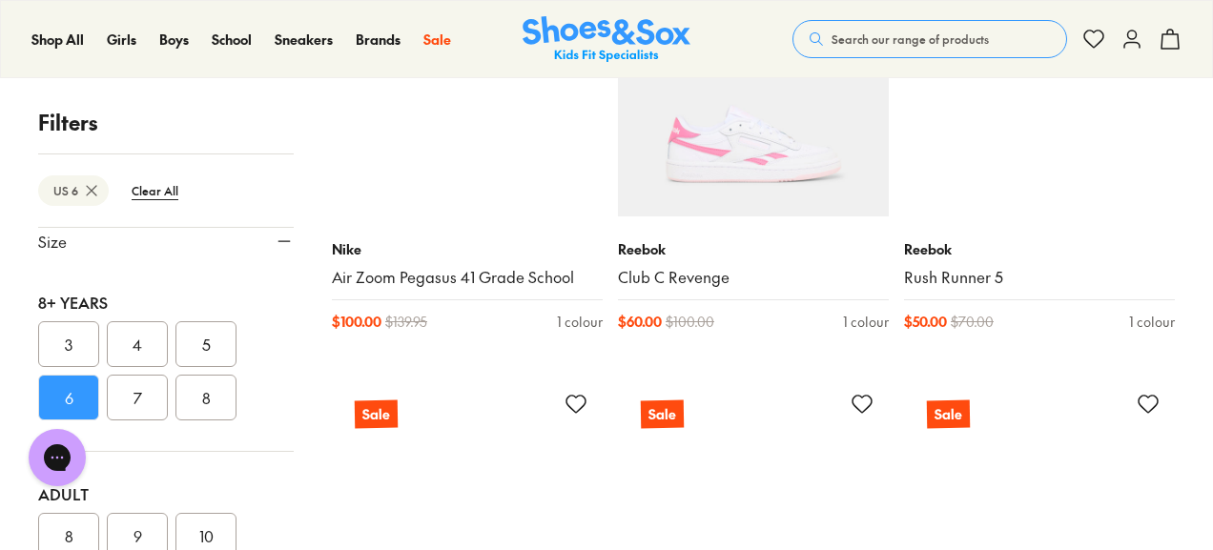
scroll to position [10378, 0]
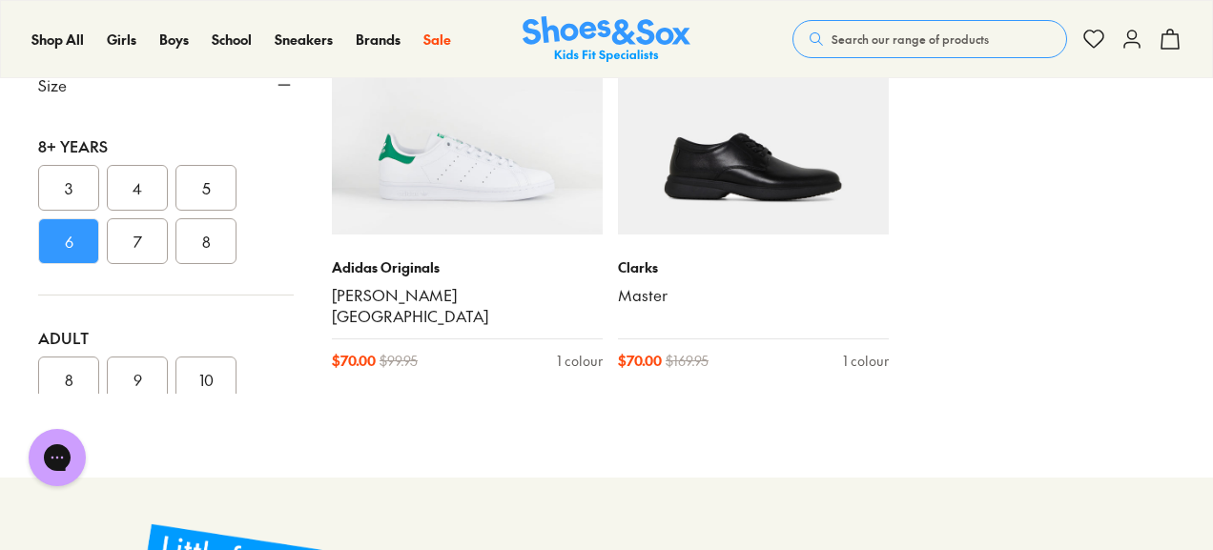
scroll to position [14700, 0]
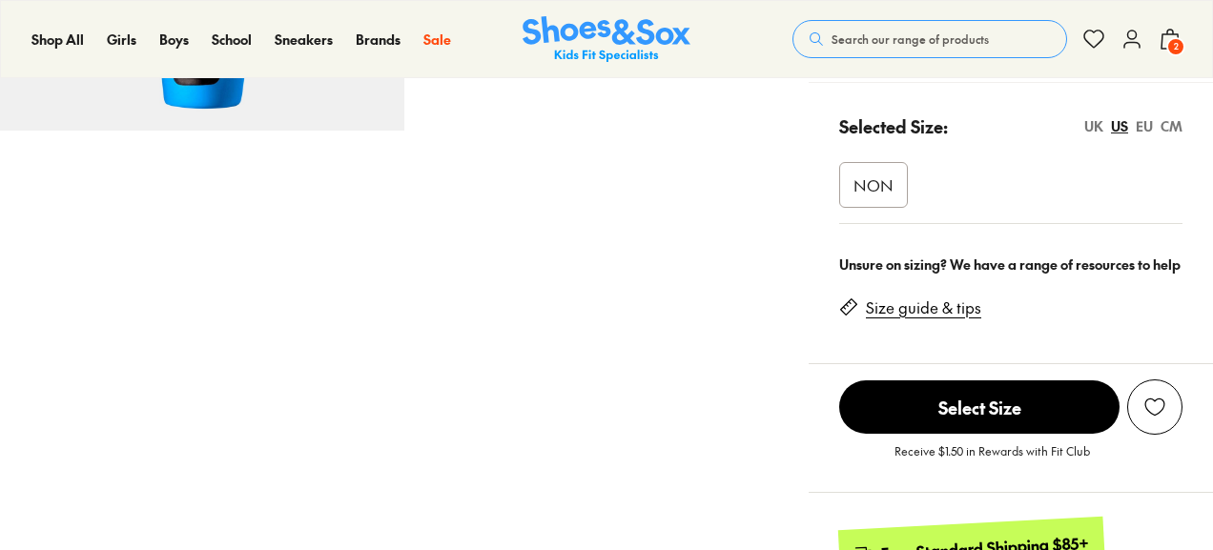
scroll to position [390, 0]
select select "*"
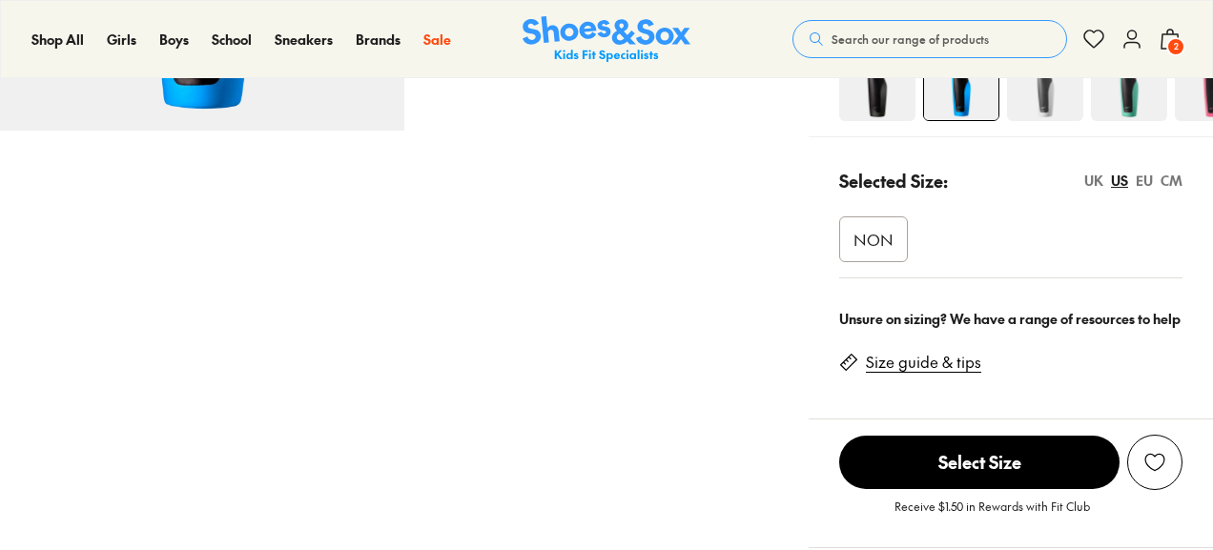
click at [862, 187] on p "Selected Size:" at bounding box center [893, 181] width 109 height 26
click at [869, 239] on span "NON" at bounding box center [874, 239] width 40 height 23
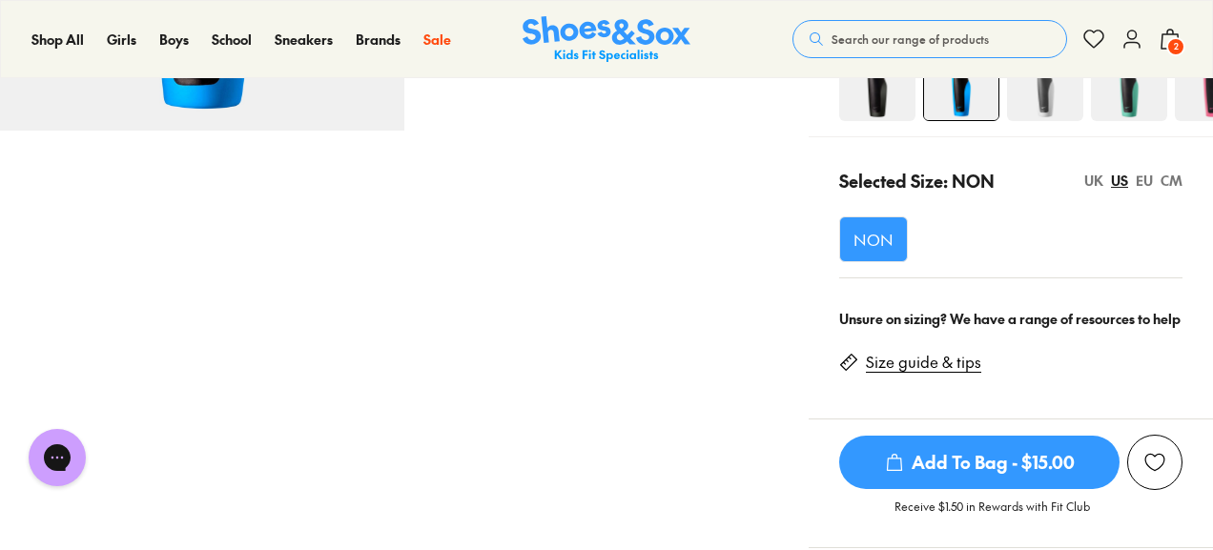
click at [956, 457] on span "Add To Bag - $15.00" at bounding box center [979, 462] width 280 height 53
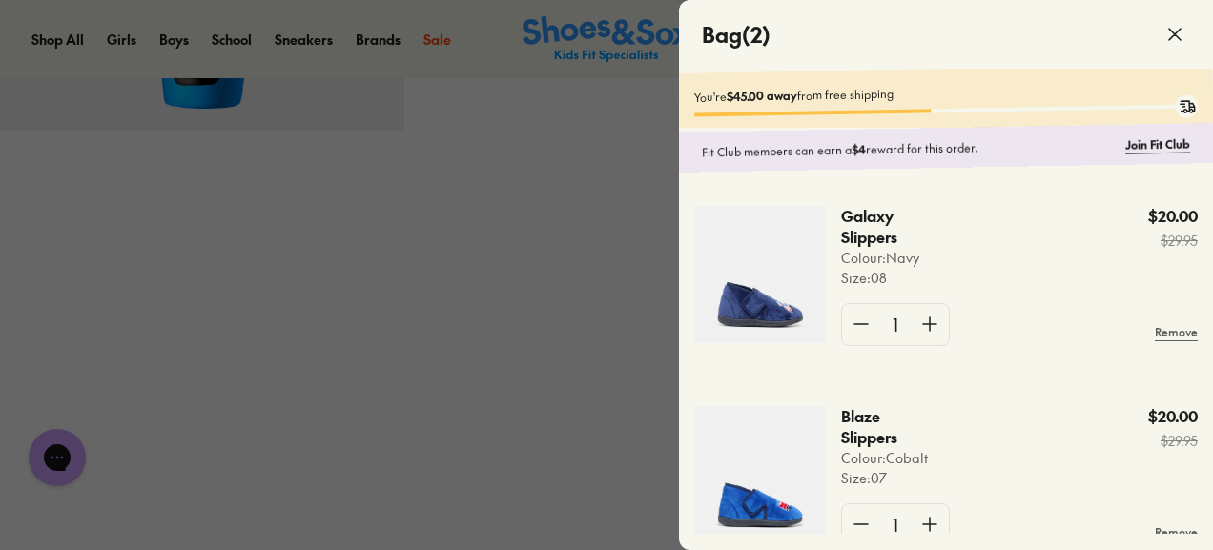
click at [547, 316] on div at bounding box center [606, 275] width 1213 height 550
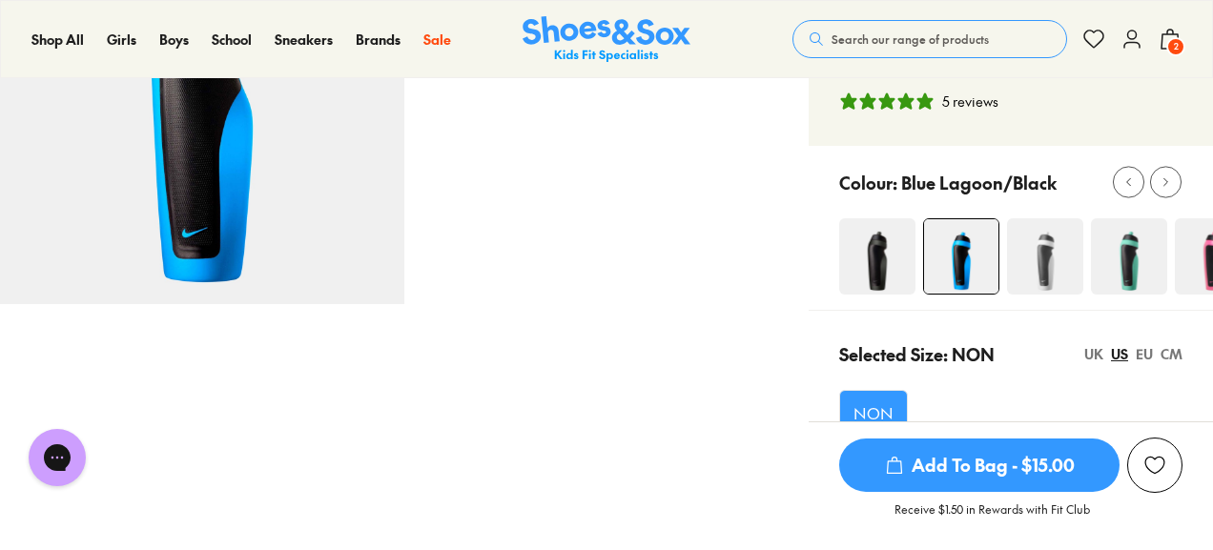
scroll to position [212, 0]
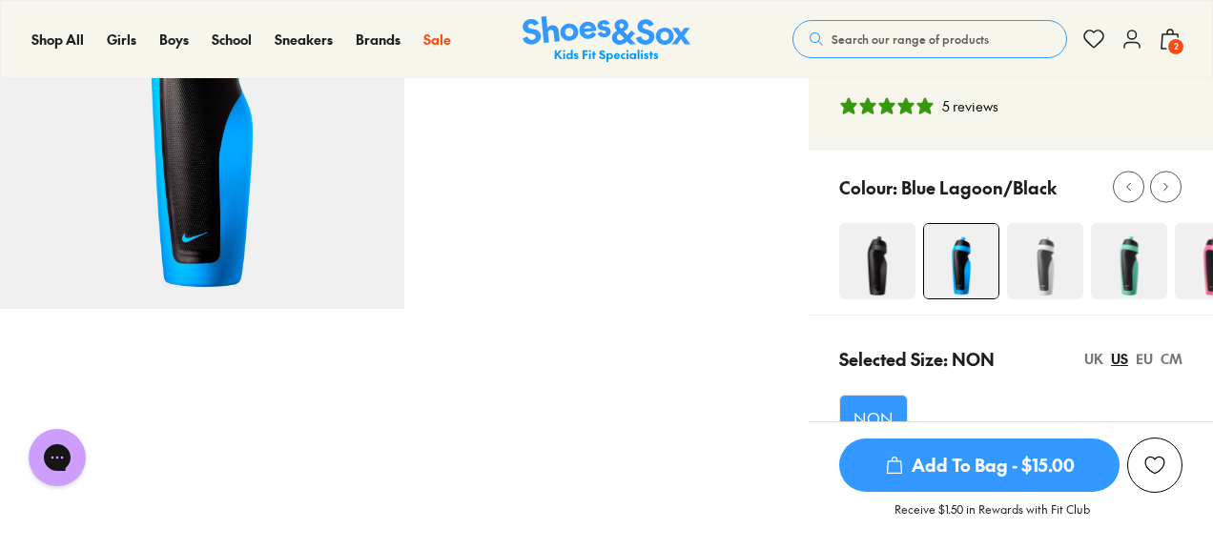
click at [1168, 195] on div at bounding box center [1166, 187] width 20 height 20
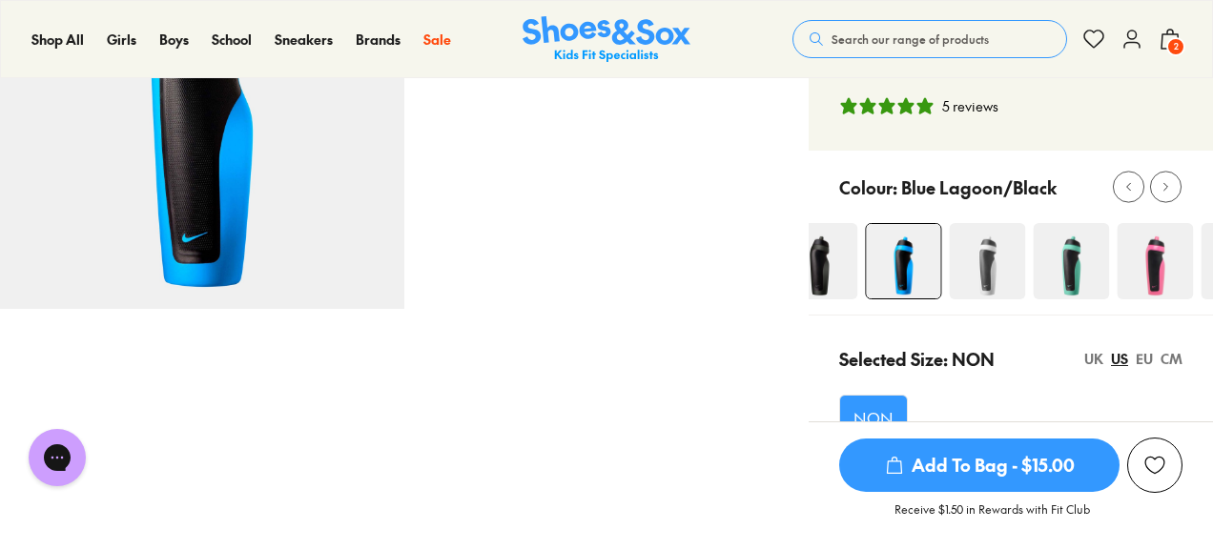
click at [1168, 195] on div at bounding box center [1166, 187] width 20 height 20
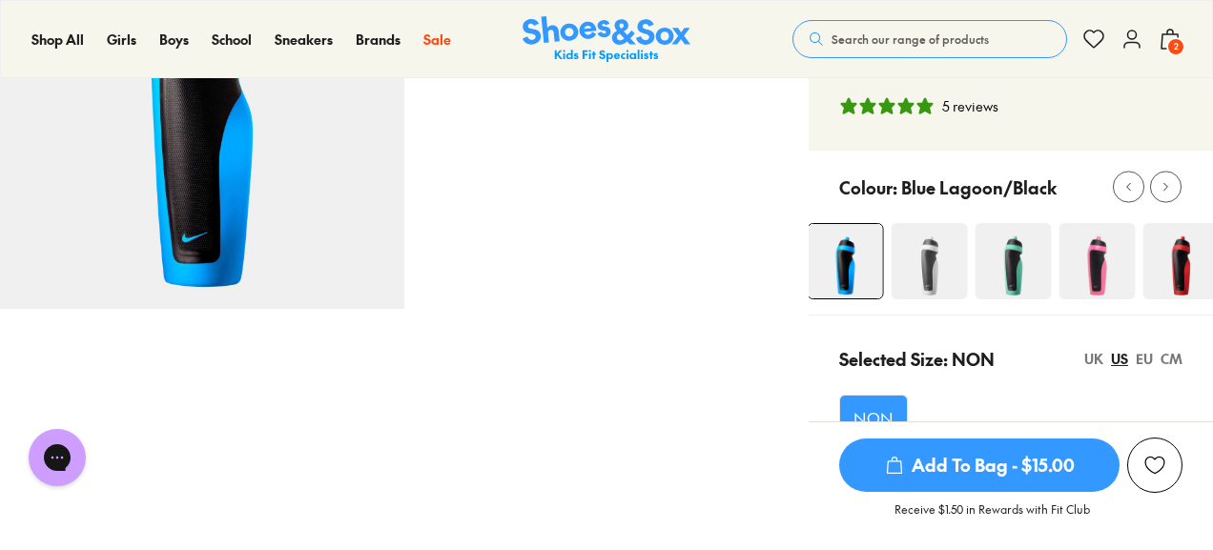
click at [1177, 258] on img at bounding box center [1182, 261] width 76 height 76
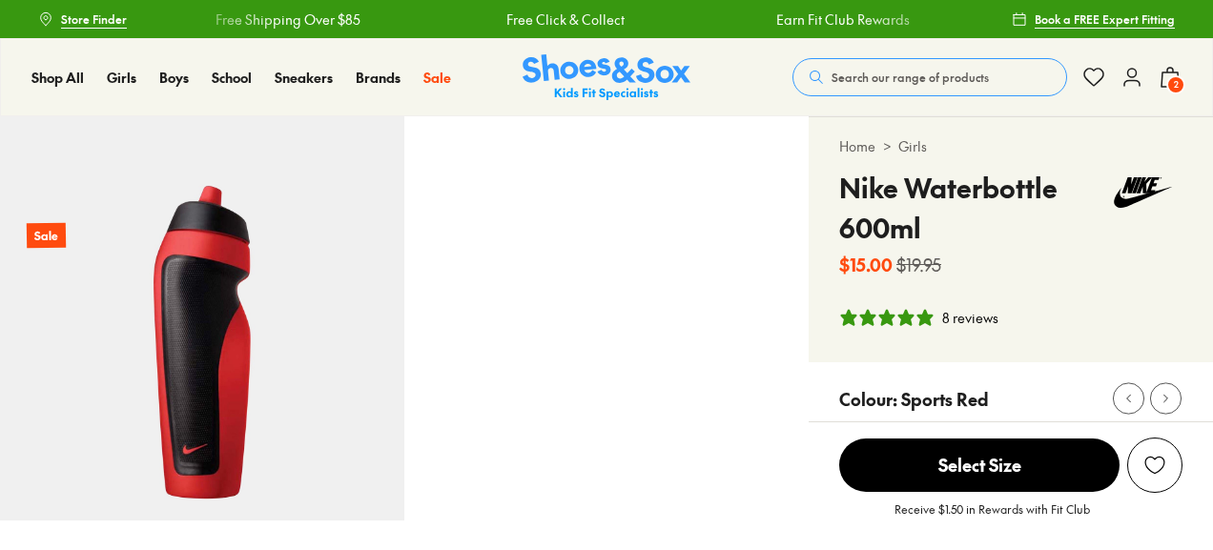
select select "*"
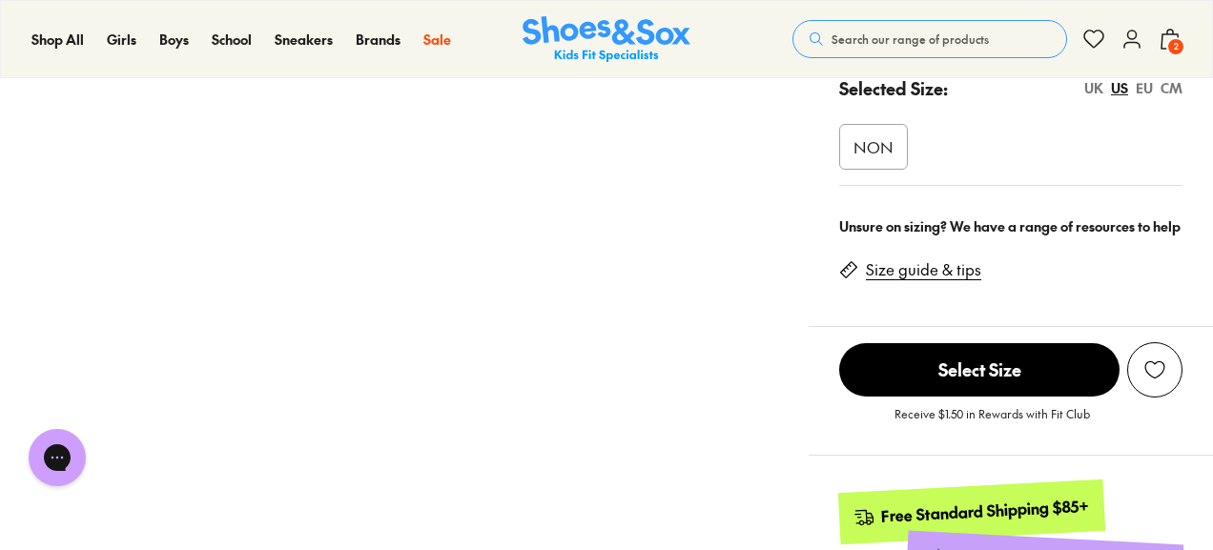
click at [881, 148] on span "NON" at bounding box center [874, 146] width 40 height 23
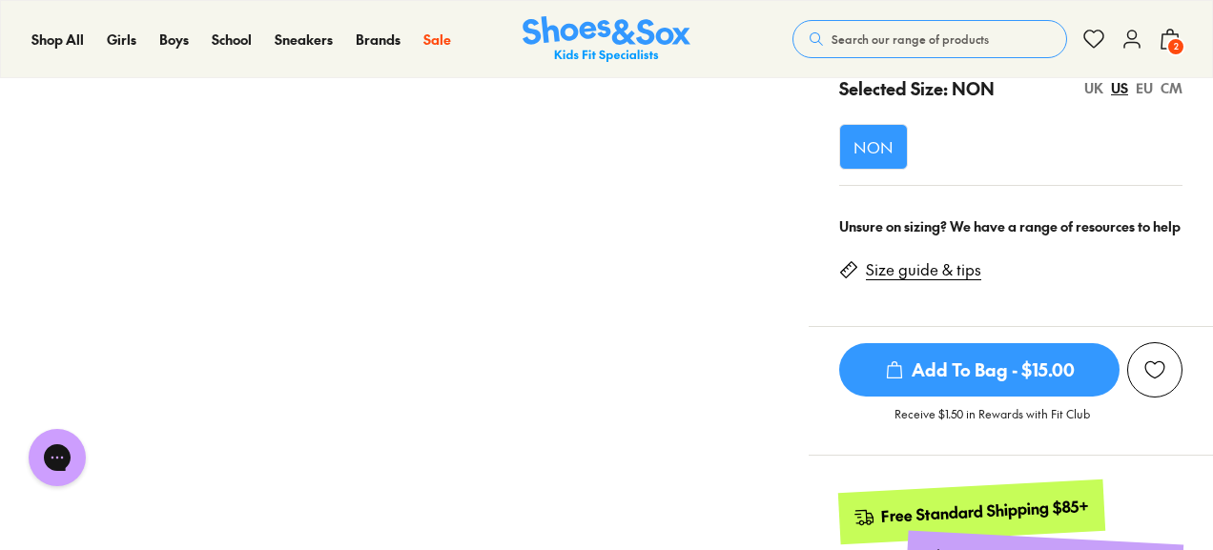
click at [924, 365] on span "Add To Bag - $15.00" at bounding box center [979, 369] width 280 height 53
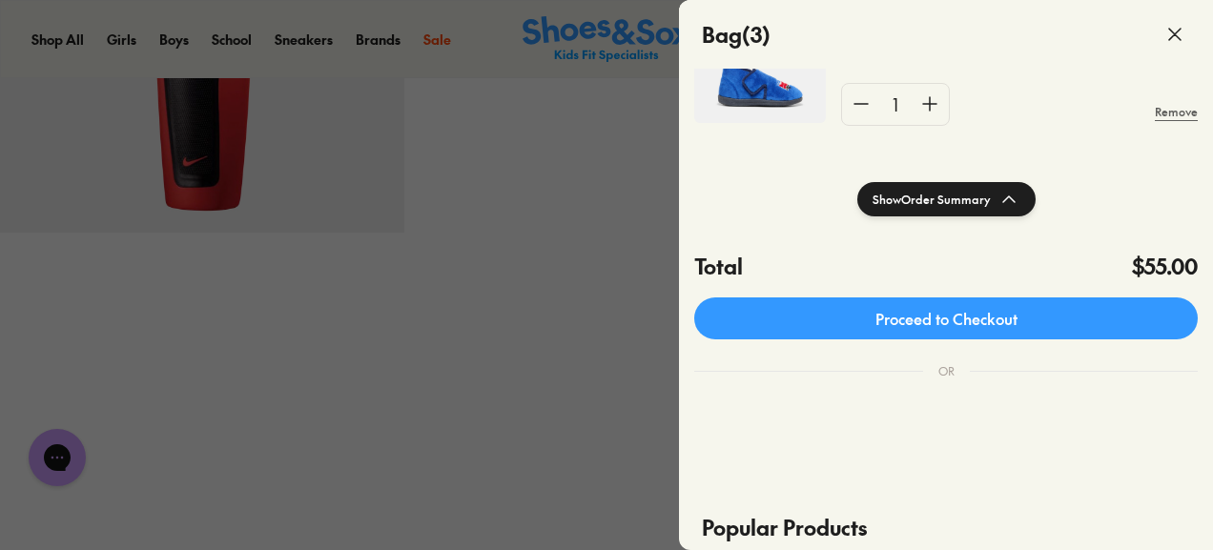
scroll to position [381, 0]
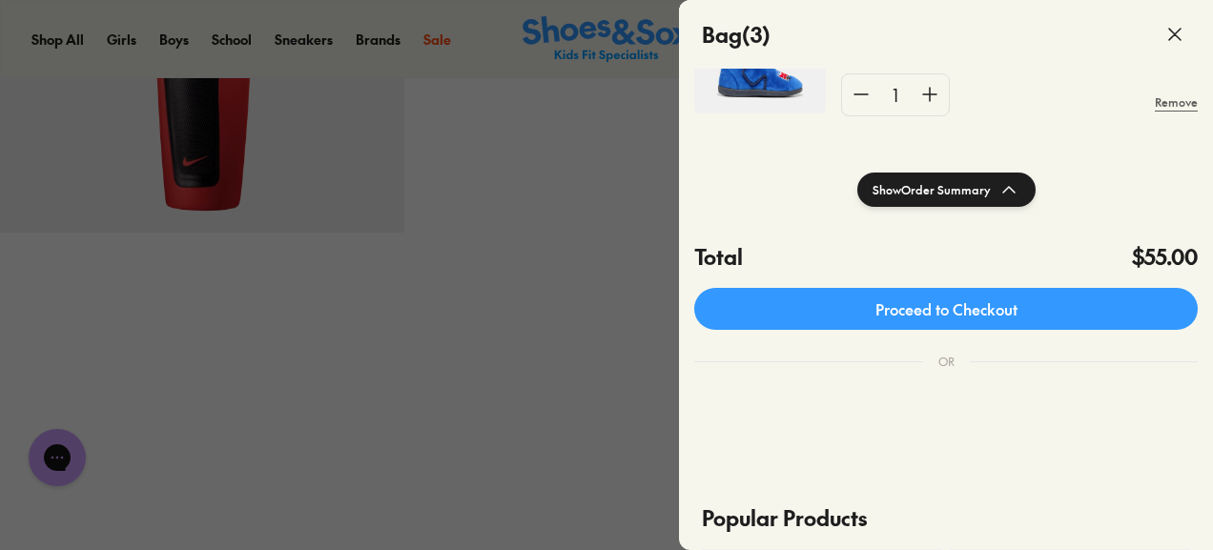
click at [579, 258] on div at bounding box center [606, 275] width 1213 height 550
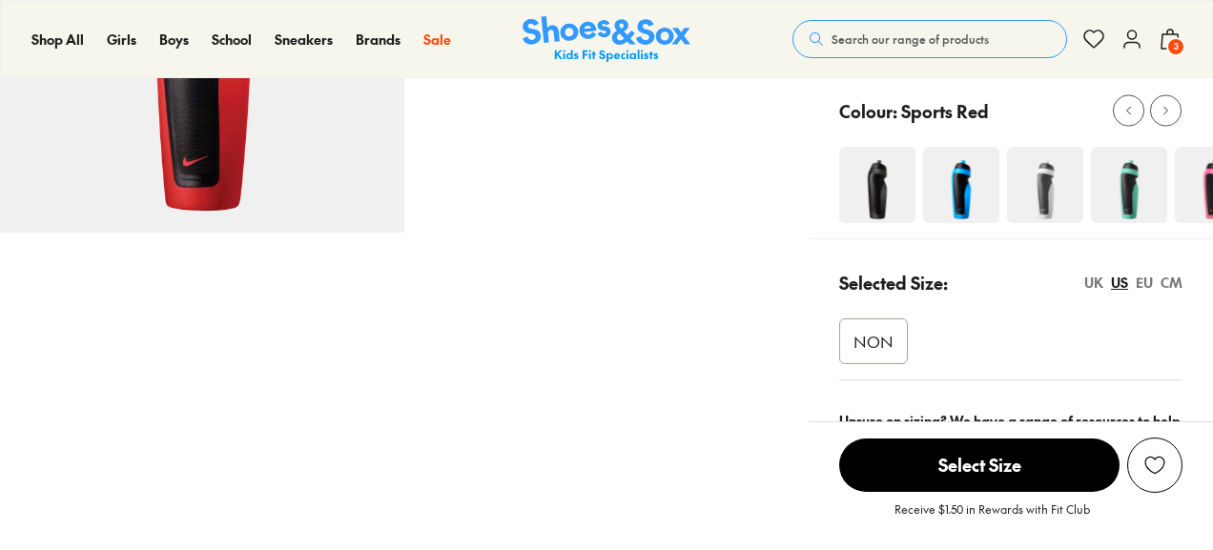
select select "*"
click at [958, 182] on img at bounding box center [961, 185] width 76 height 76
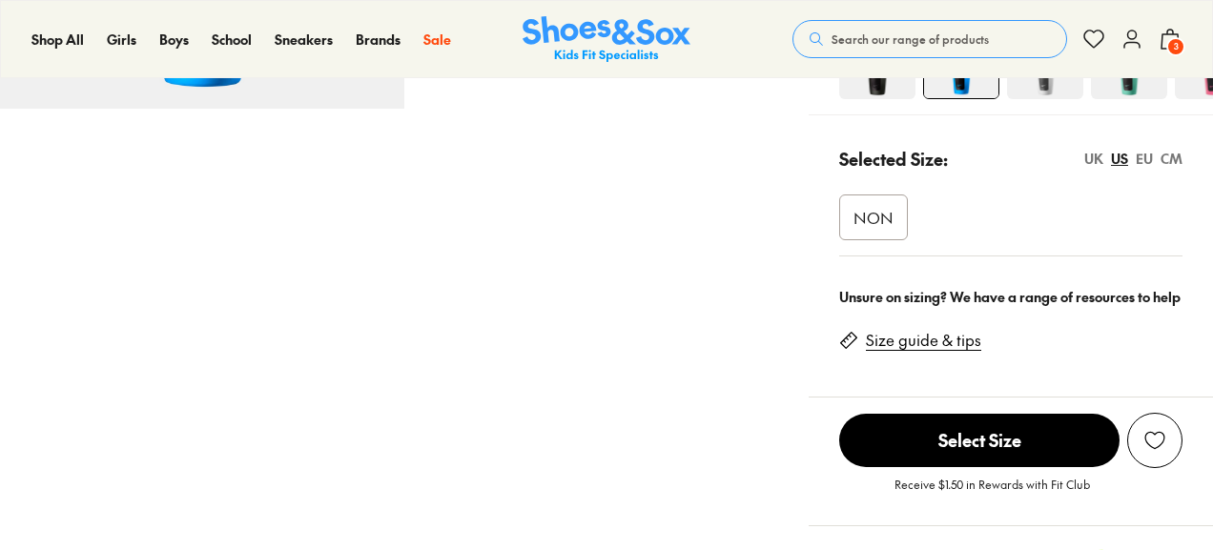
select select "*"
click at [879, 220] on span "NON" at bounding box center [874, 217] width 40 height 23
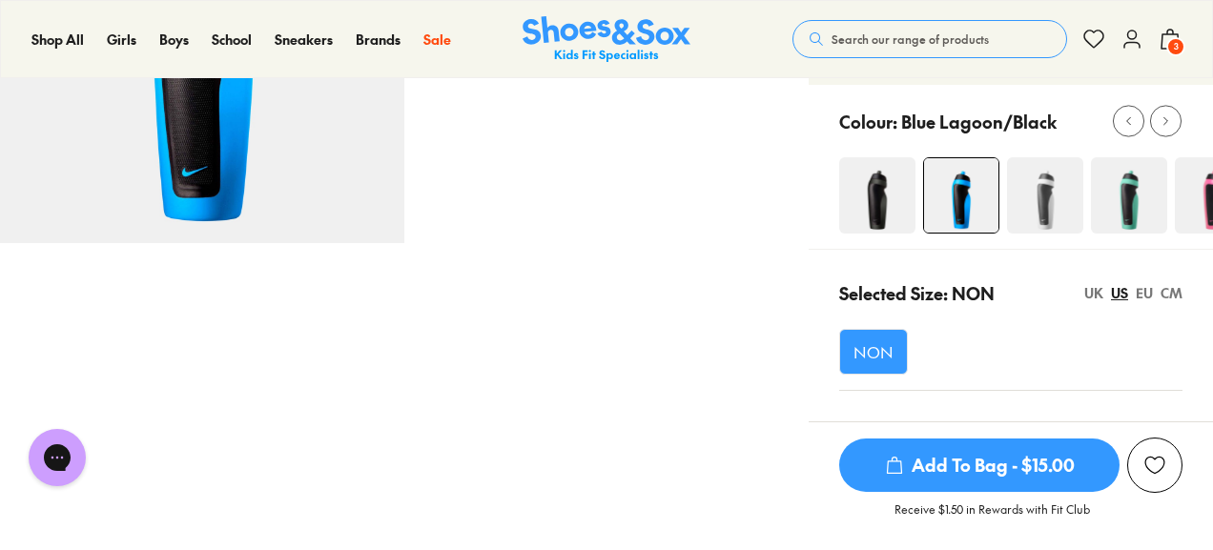
click at [895, 207] on img at bounding box center [877, 195] width 76 height 76
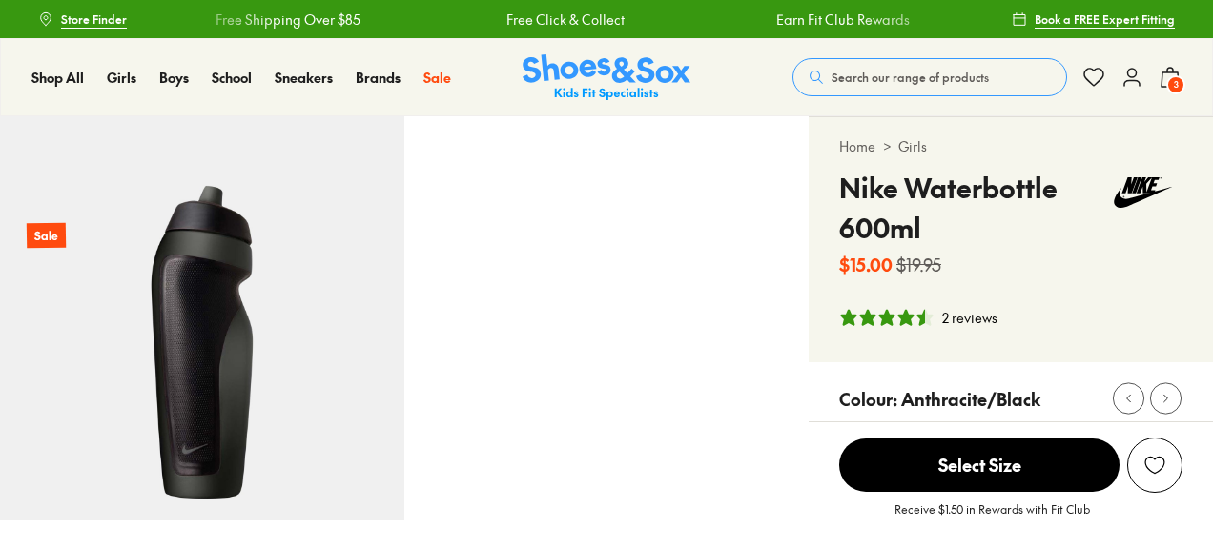
select select "*"
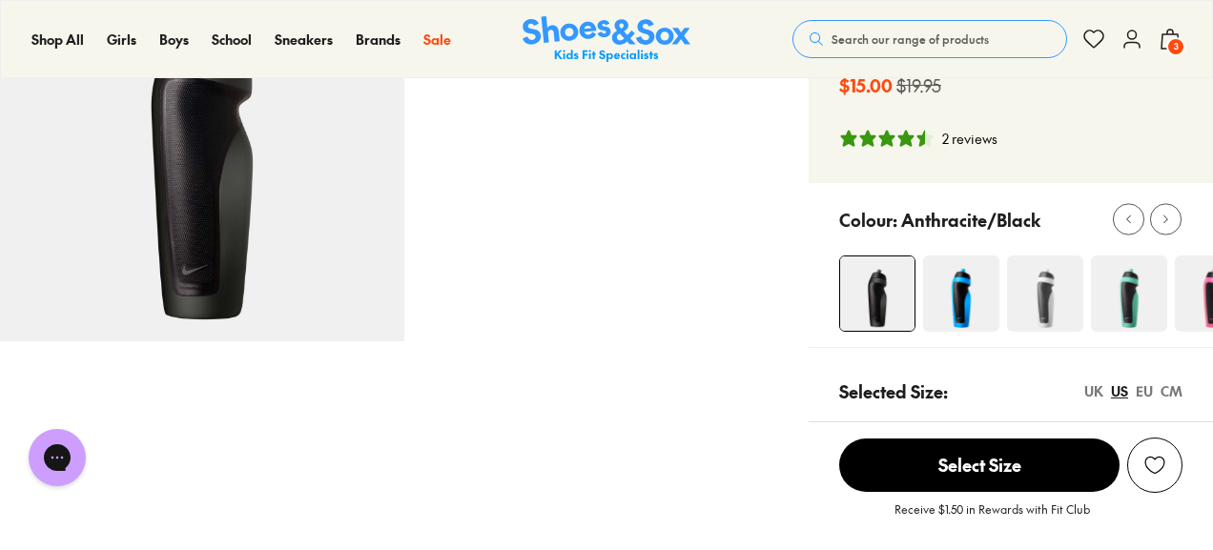
click at [955, 300] on img at bounding box center [961, 294] width 76 height 76
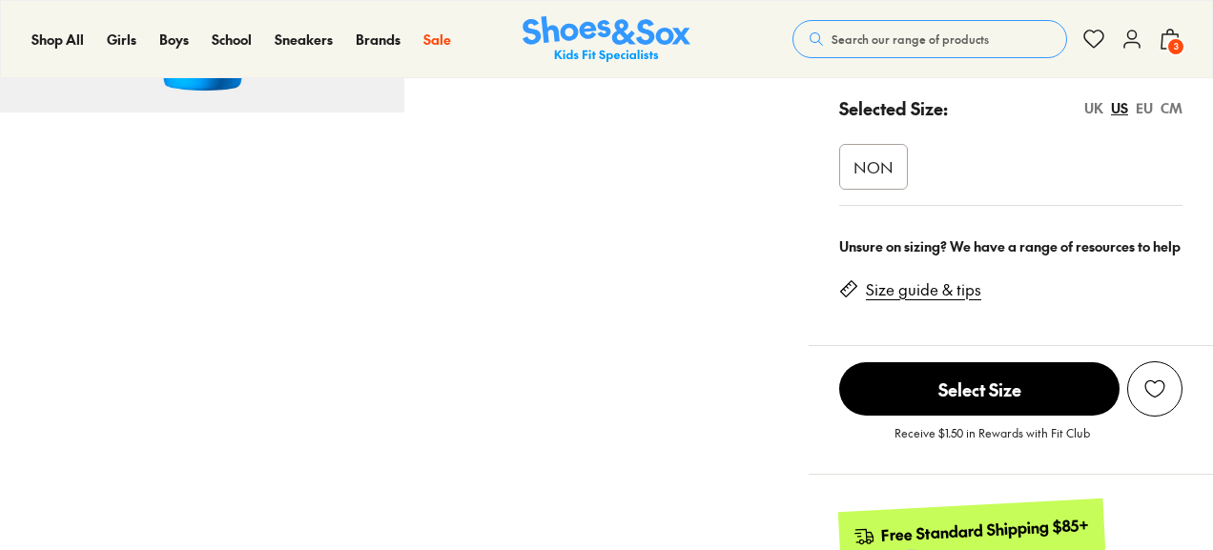
scroll to position [408, 0]
click at [874, 184] on div "NON" at bounding box center [1010, 163] width 343 height 85
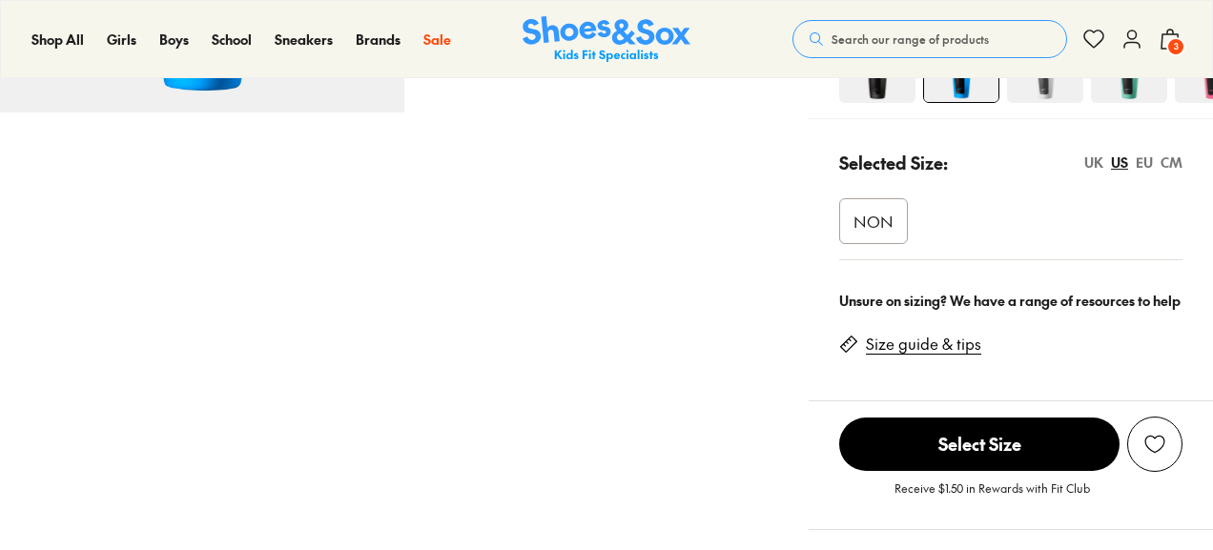
scroll to position [0, 0]
select select "*"
click at [888, 216] on span "NON" at bounding box center [874, 221] width 40 height 23
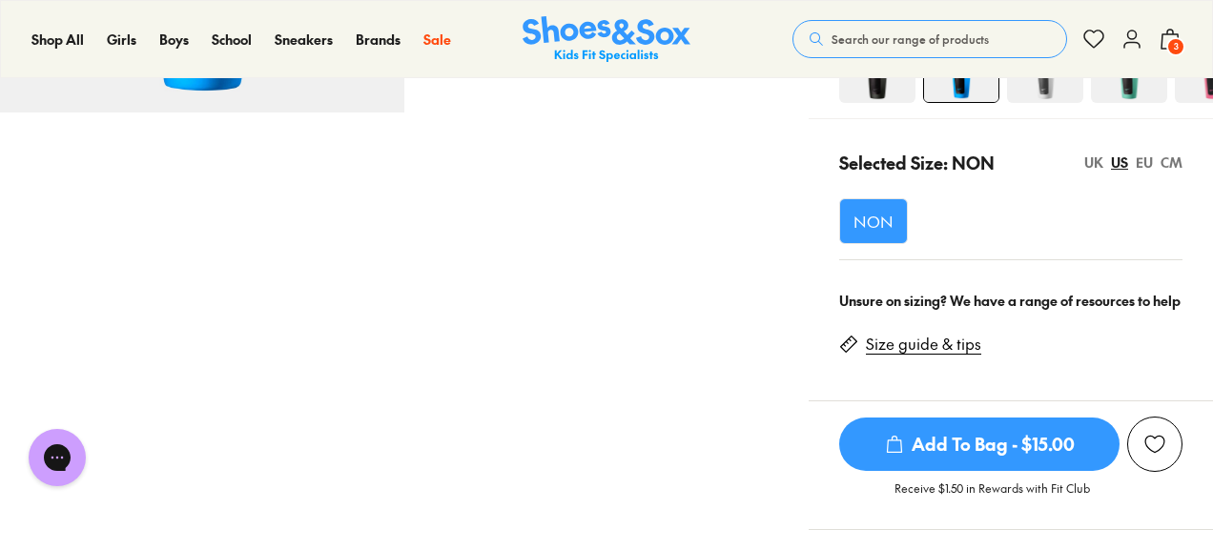
click at [900, 442] on icon "submit" at bounding box center [894, 444] width 19 height 19
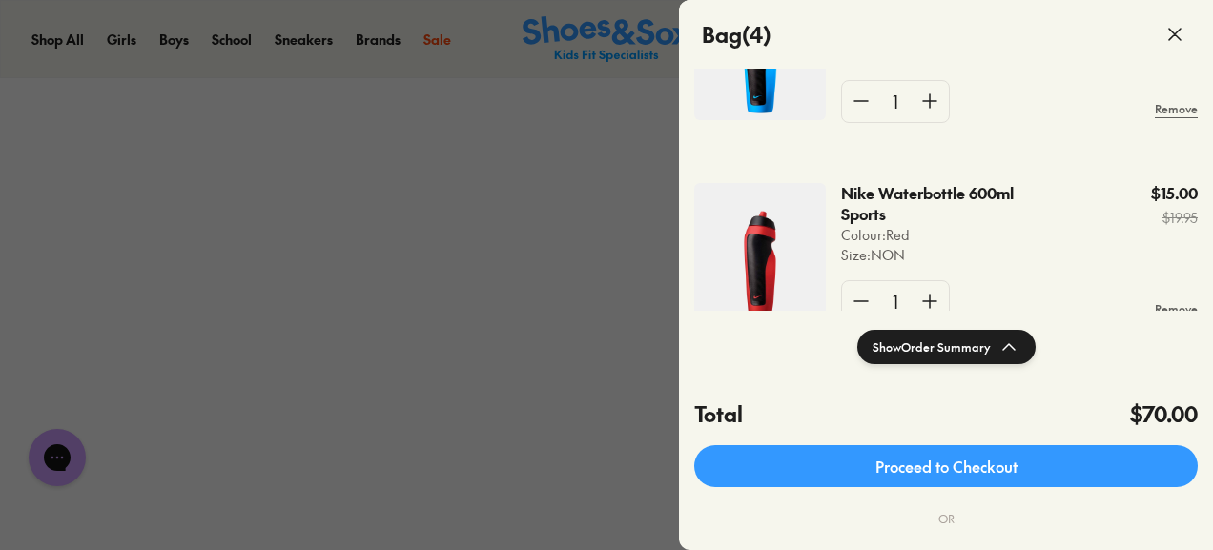
click at [855, 469] on link "Proceed to Checkout" at bounding box center [946, 466] width 504 height 42
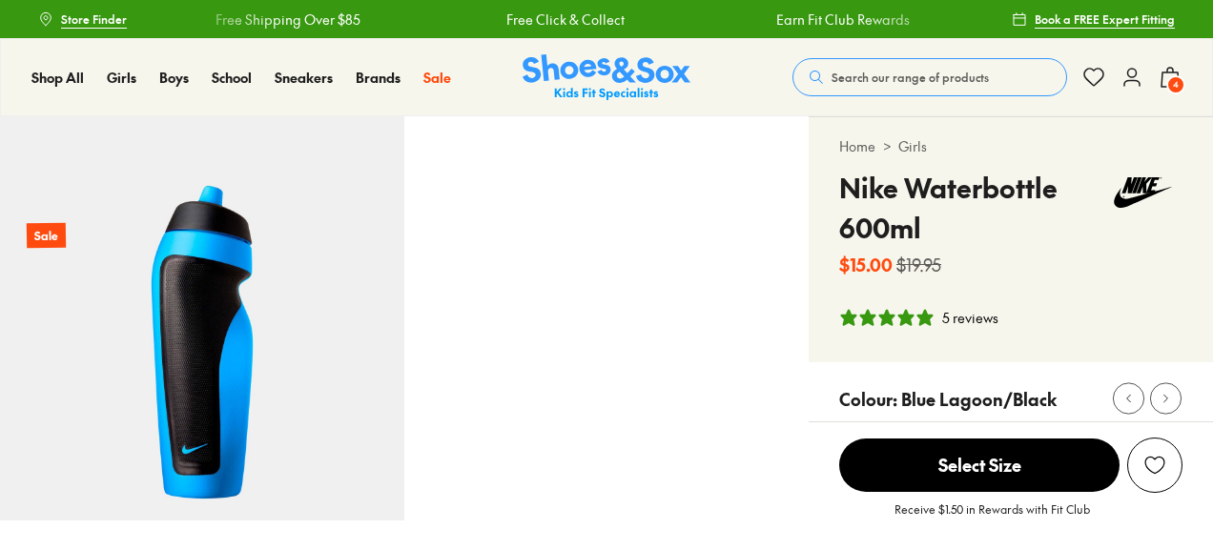
select select "*"
click at [1179, 85] on span "4" at bounding box center [1176, 84] width 19 height 19
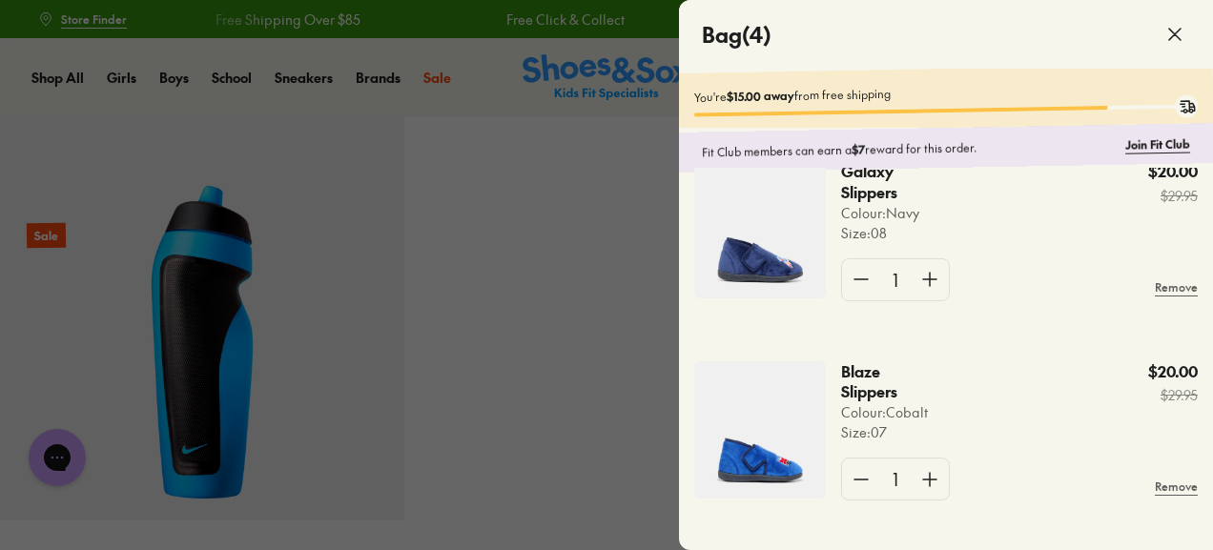
scroll to position [457, 0]
